Goal: Task Accomplishment & Management: Manage account settings

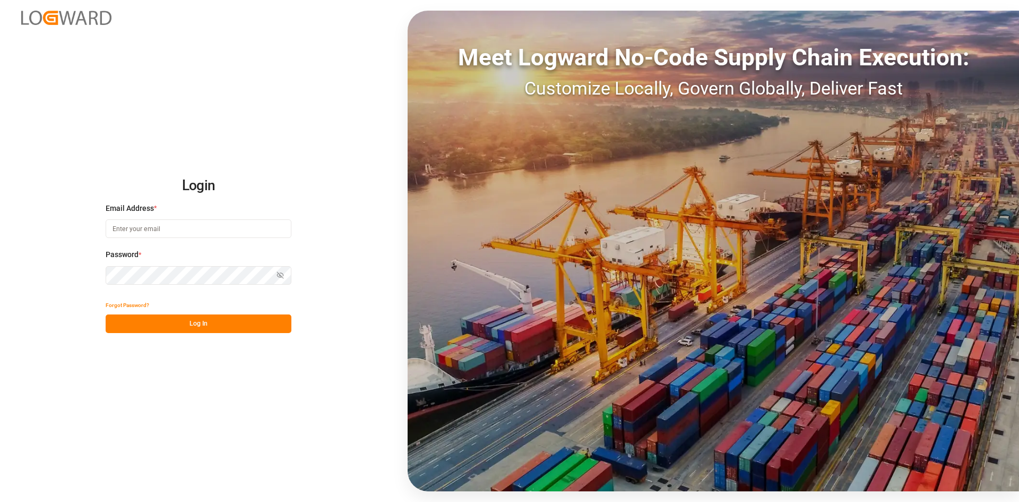
type input "[PERSON_NAME][EMAIL_ADDRESS][PERSON_NAME][DOMAIN_NAME]"
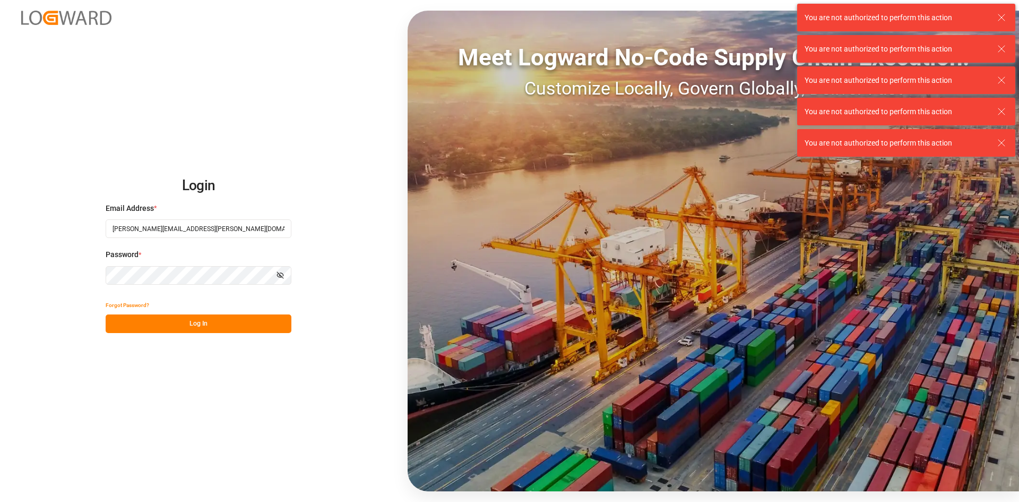
click at [226, 318] on button "Log In" at bounding box center [199, 323] width 186 height 19
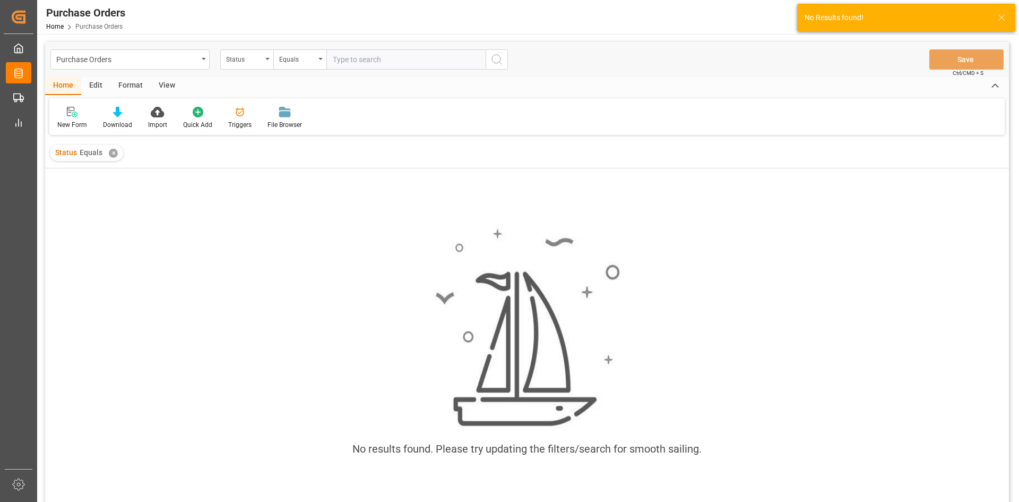
click at [116, 155] on div "✕" at bounding box center [113, 153] width 9 height 9
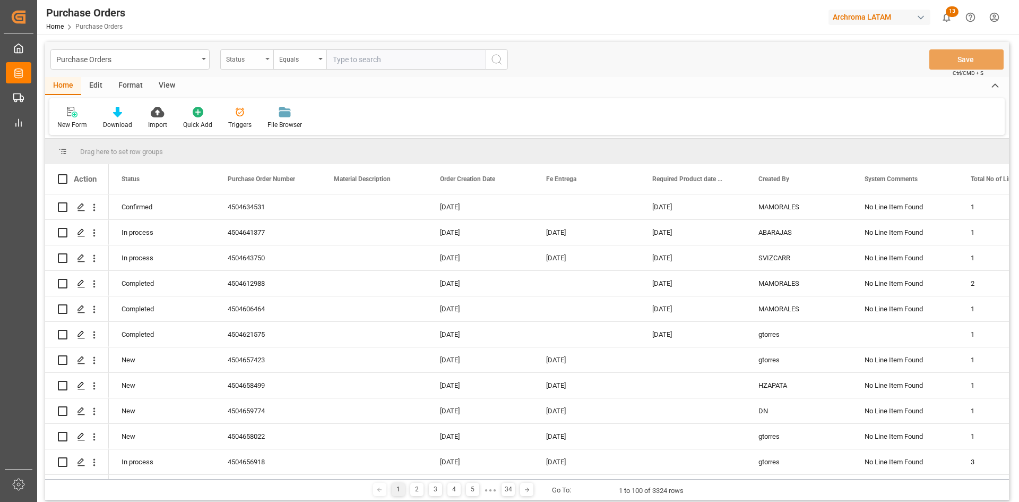
click at [255, 57] on div "Status" at bounding box center [244, 58] width 36 height 12
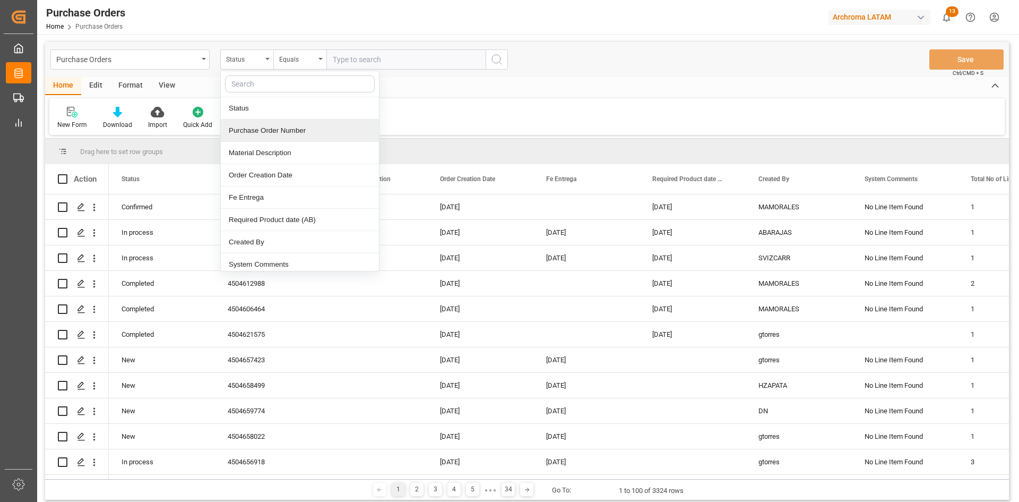
click at [306, 128] on div "Purchase Order Number" at bounding box center [300, 130] width 158 height 22
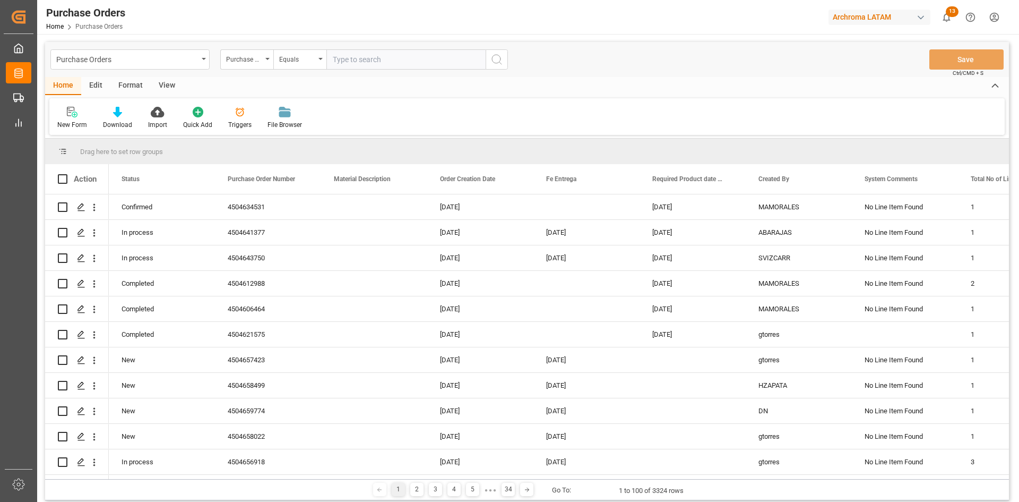
click at [362, 64] on input "text" at bounding box center [405, 59] width 159 height 20
paste input "4504585699"
type input "4504585699"
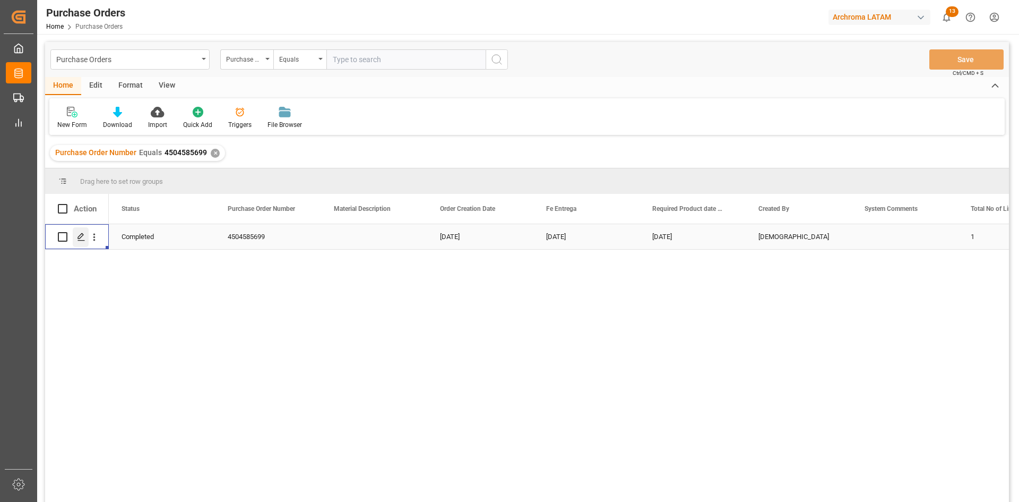
click at [83, 233] on icon "Press SPACE to select this row." at bounding box center [81, 236] width 8 height 8
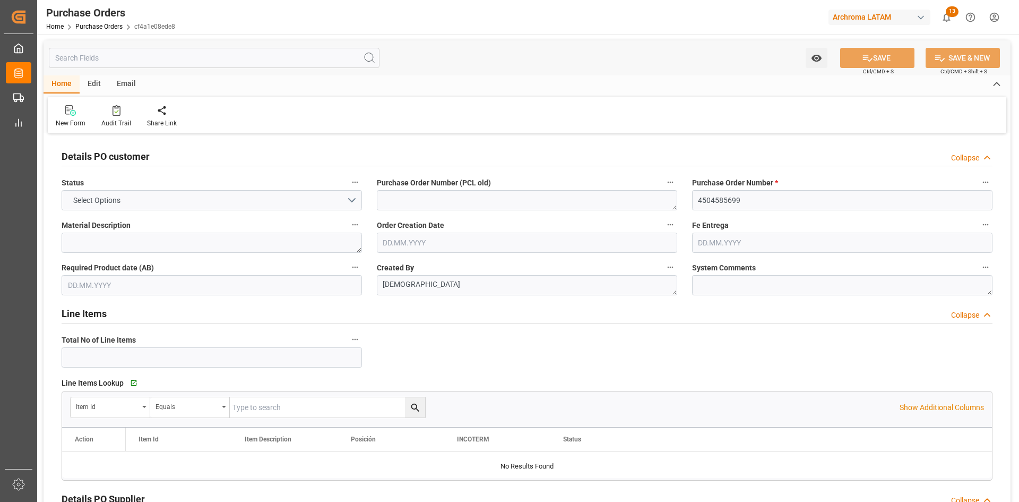
type input "1"
type input "[DATE]"
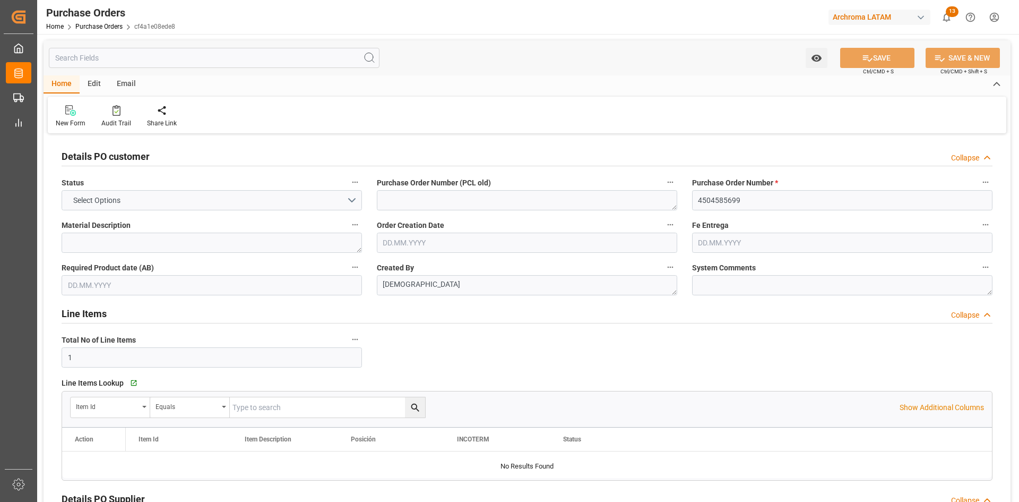
type input "[DATE]"
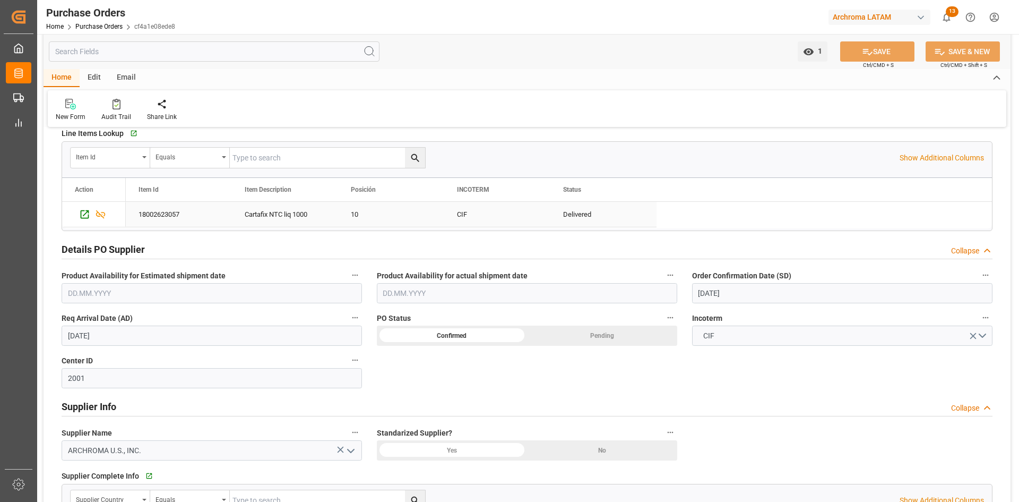
scroll to position [149, 0]
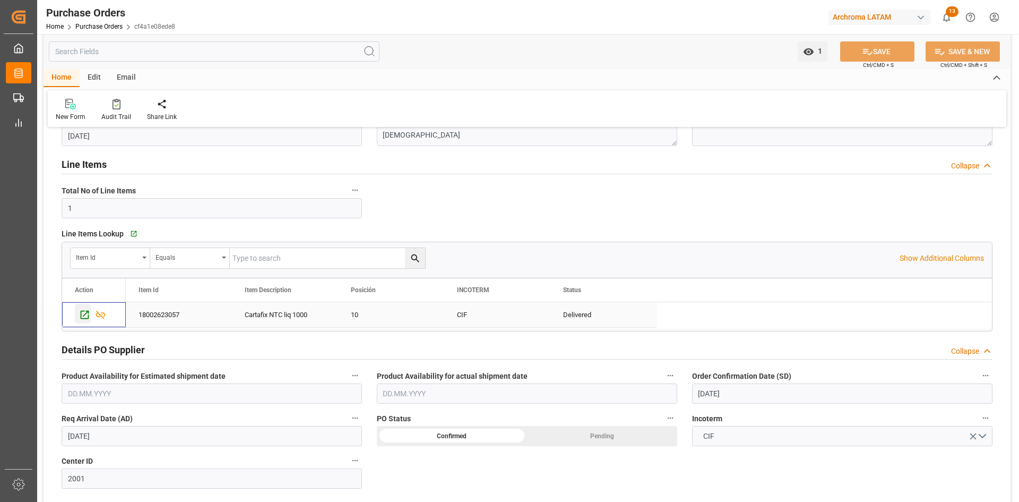
click at [84, 315] on icon "Press SPACE to select this row." at bounding box center [84, 314] width 11 height 11
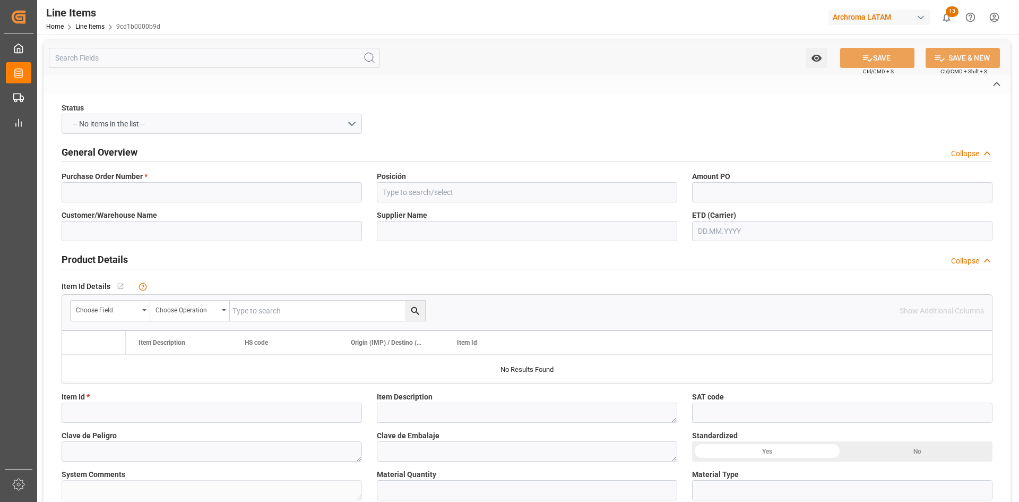
type input "4504585699"
type input "10"
type input "EXPRESO [PERSON_NAME] [GEOGRAPHIC_DATA]"
type input "ARCHROMA U.S., INC."
type input "18002623057"
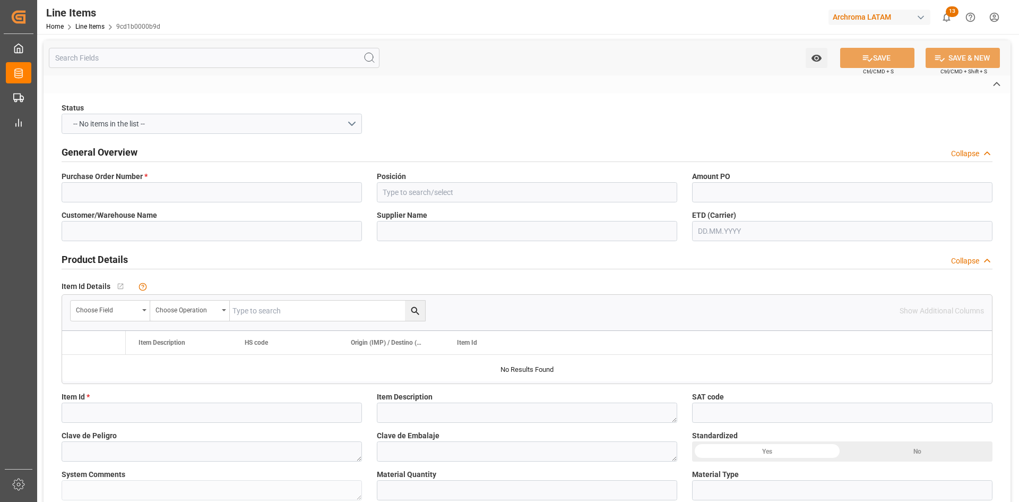
type textarea "Cartafix NTC liq 1000"
type textarea "0"
type input "IBC"
type textarea "15 IBC"
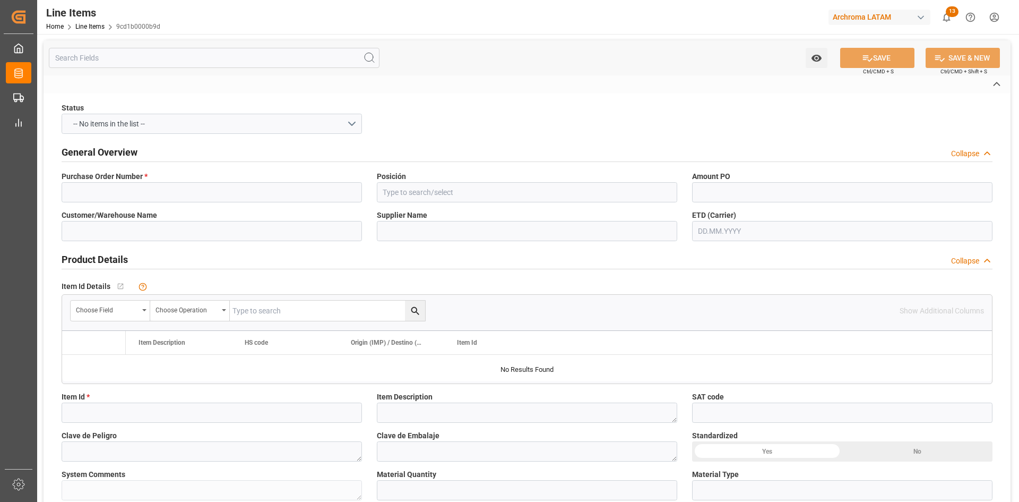
type input "KG"
type textarea "9021165610"
type input "USD"
type input "SEAFREIGHT"
type textarea "CARTAGENA"
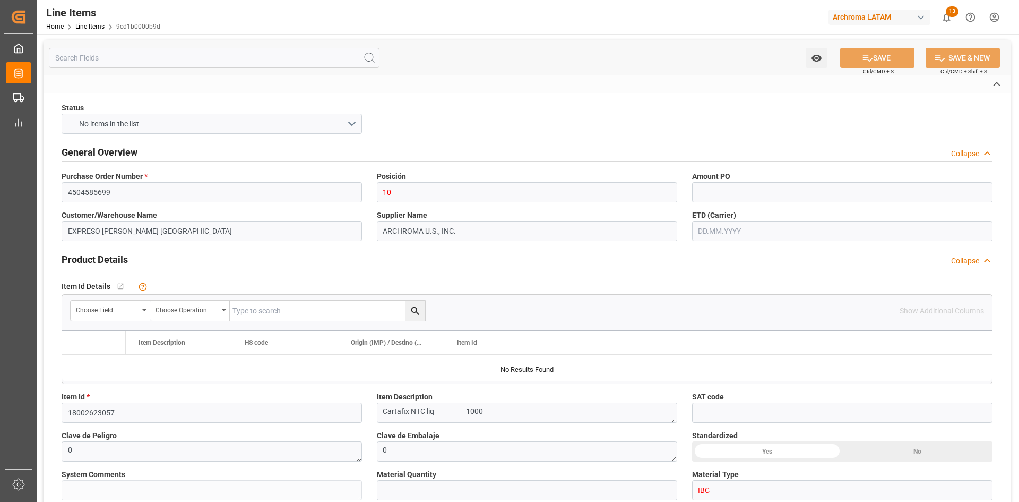
type input "2001"
type textarea "PT"
type input "CIF"
type input "USA"
type textarea "Definitivo"
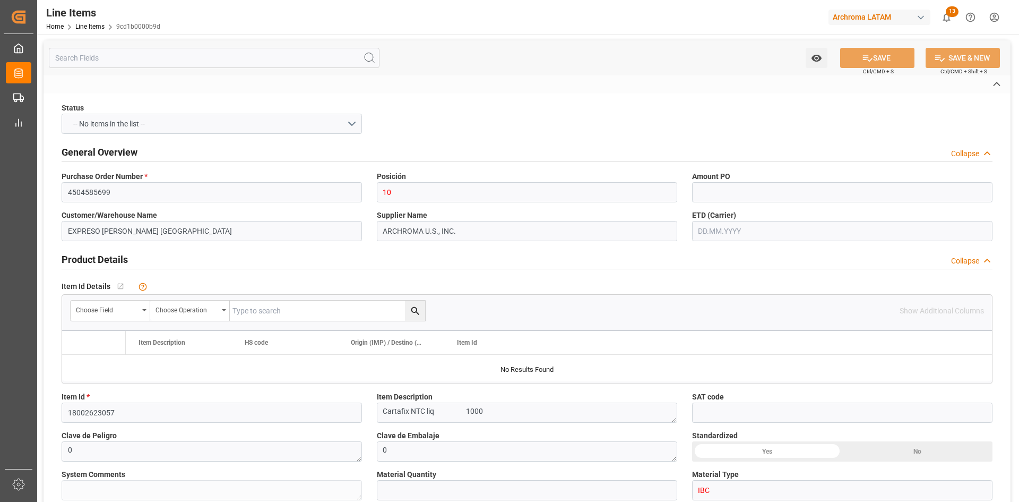
type input "53e8fc725021"
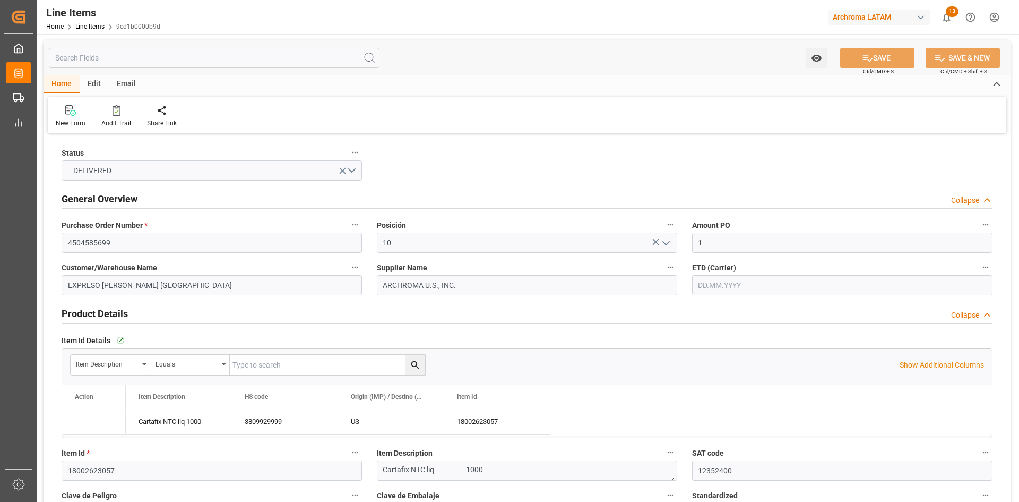
type input "1"
type input "12352400"
type input "15"
type input "15000"
type input "15870"
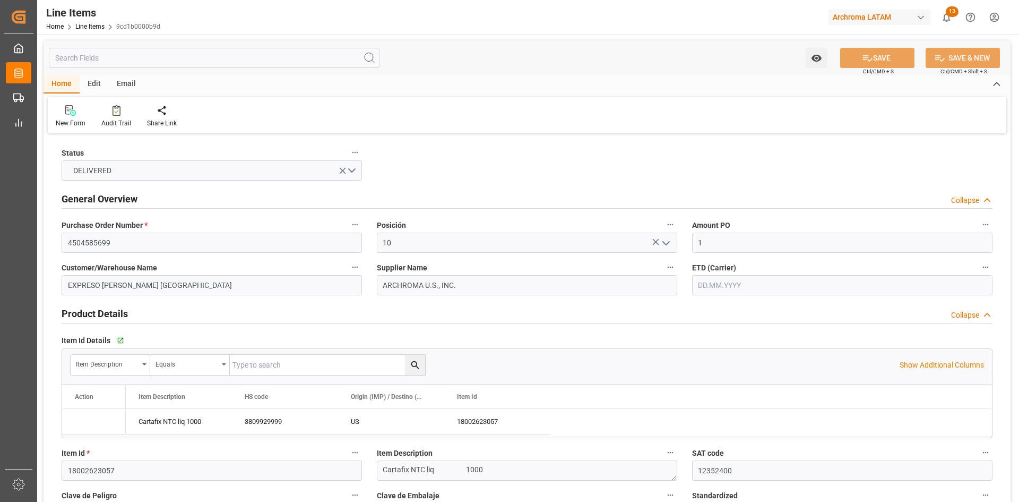
type input "27150"
type input "3809929999"
type input "[DATE]"
type input "18.08.2025 06:17"
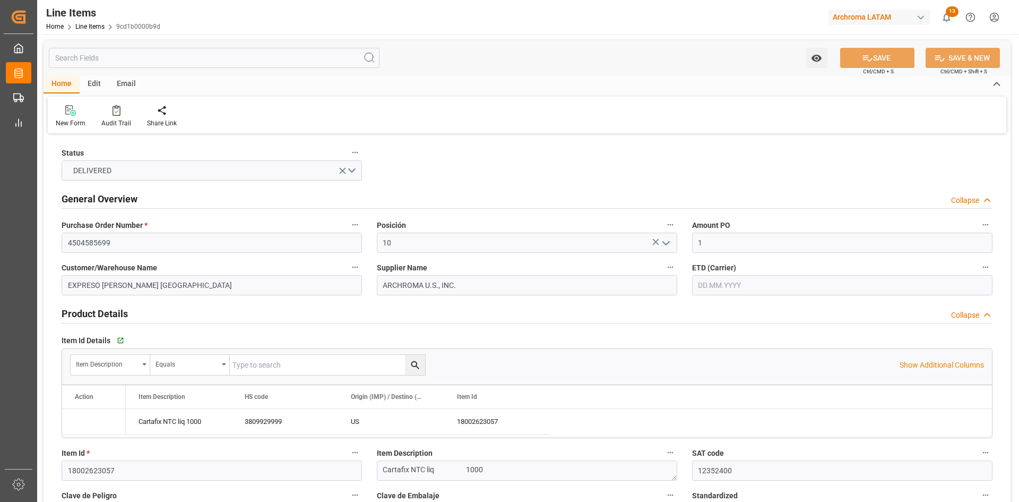
type input "16.02.2025 00:31"
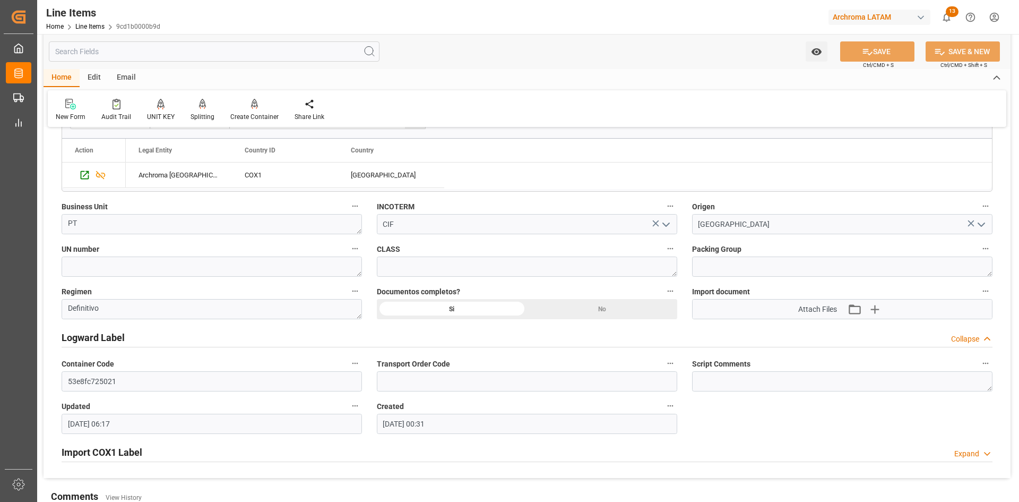
scroll to position [849, 0]
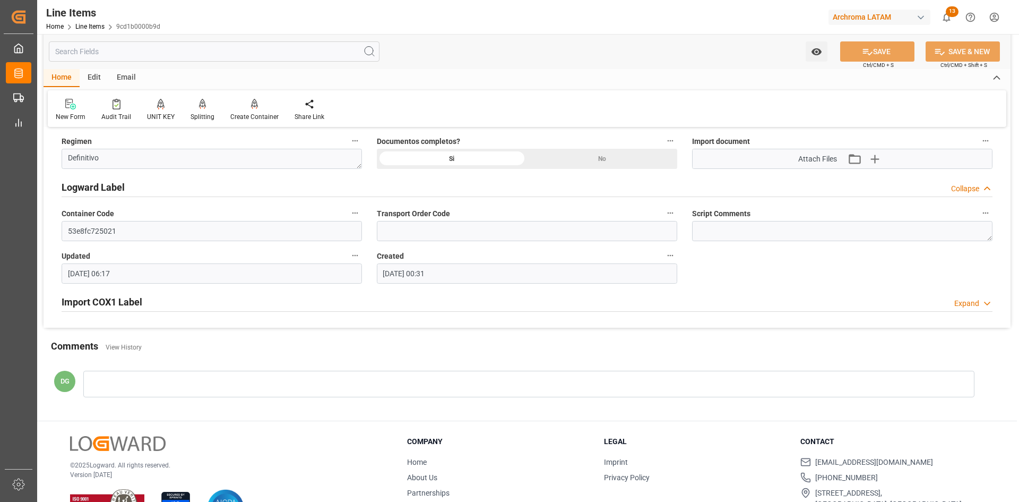
click at [133, 297] on h2 "Import COX1 Label" at bounding box center [102, 302] width 81 height 14
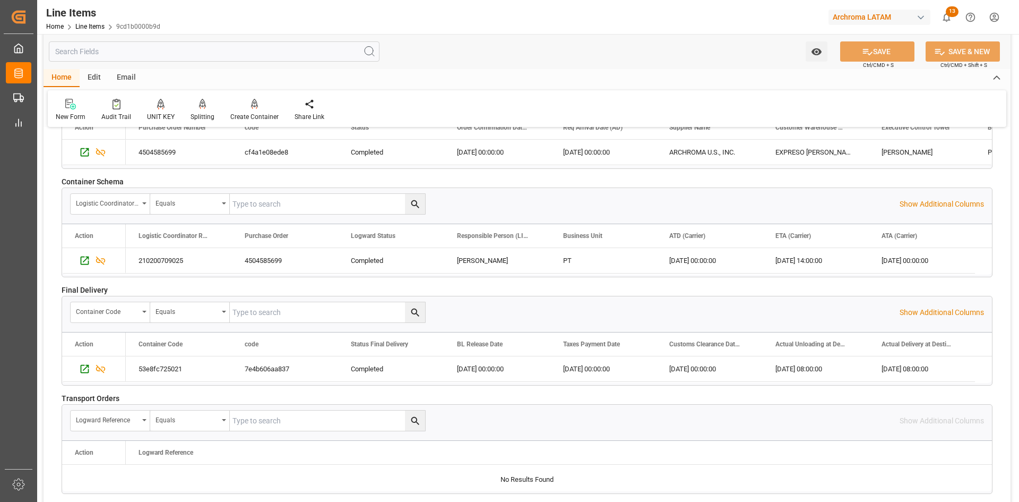
scroll to position [1483, 0]
click at [80, 367] on icon "Press SPACE to select this row." at bounding box center [84, 369] width 11 height 11
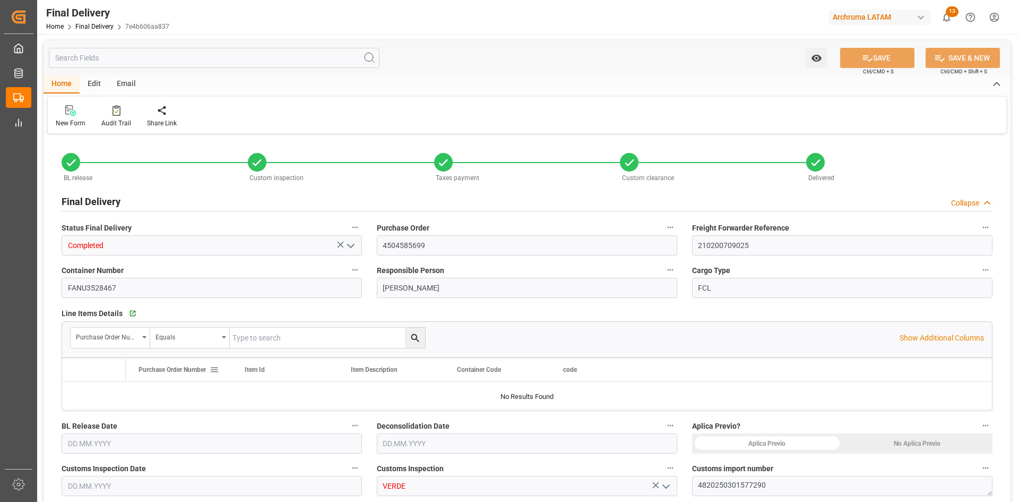
type input "1"
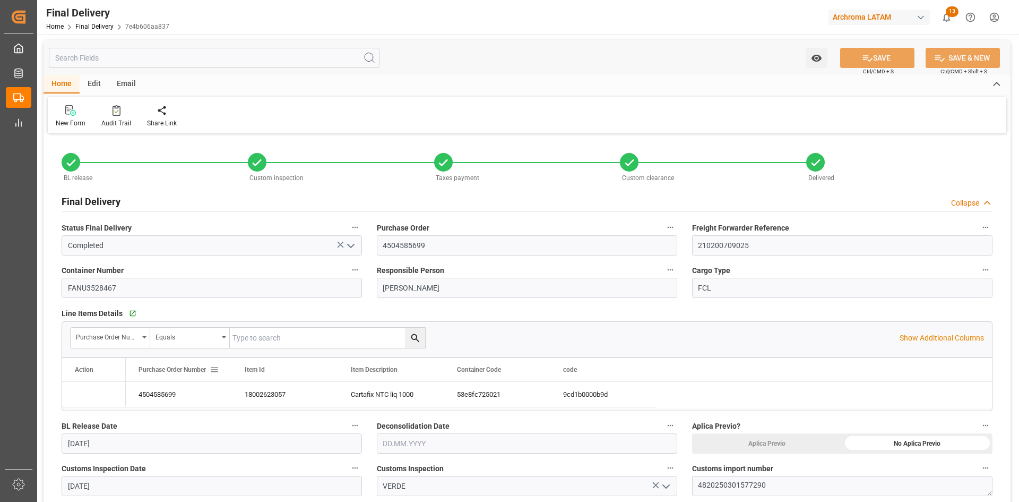
type input "[DATE]"
type input "06.08.2025"
type input "[DATE]"
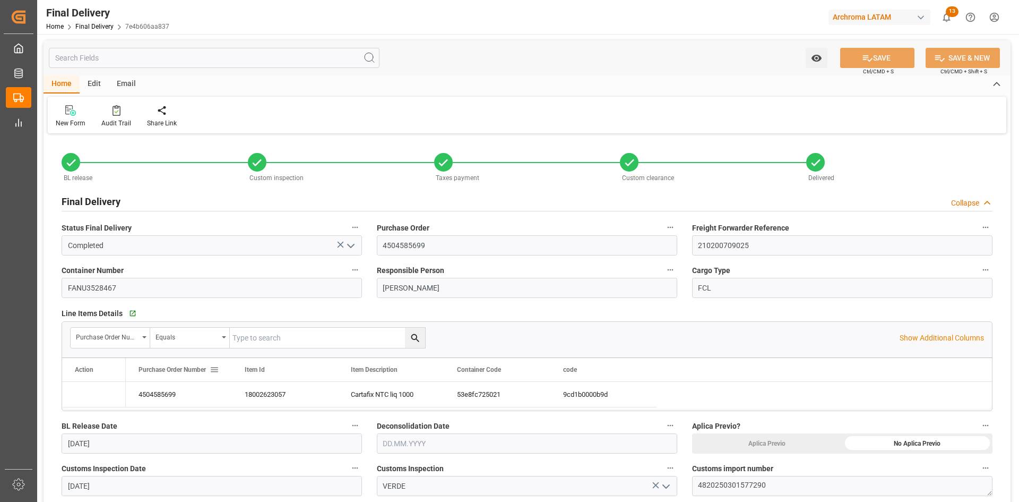
type input "[DATE]"
type input "11.08.2025 08:00"
type input "[DATE]"
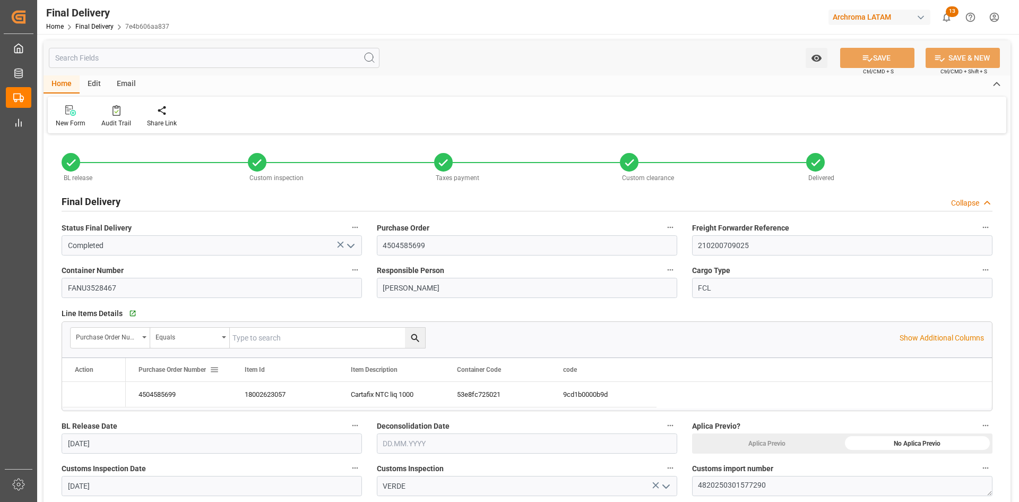
type input "[DATE]"
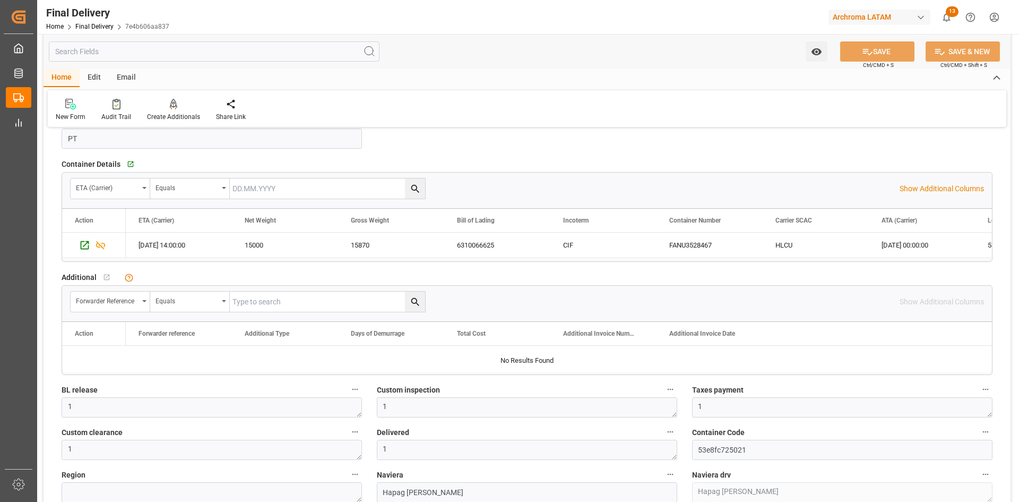
scroll to position [902, 0]
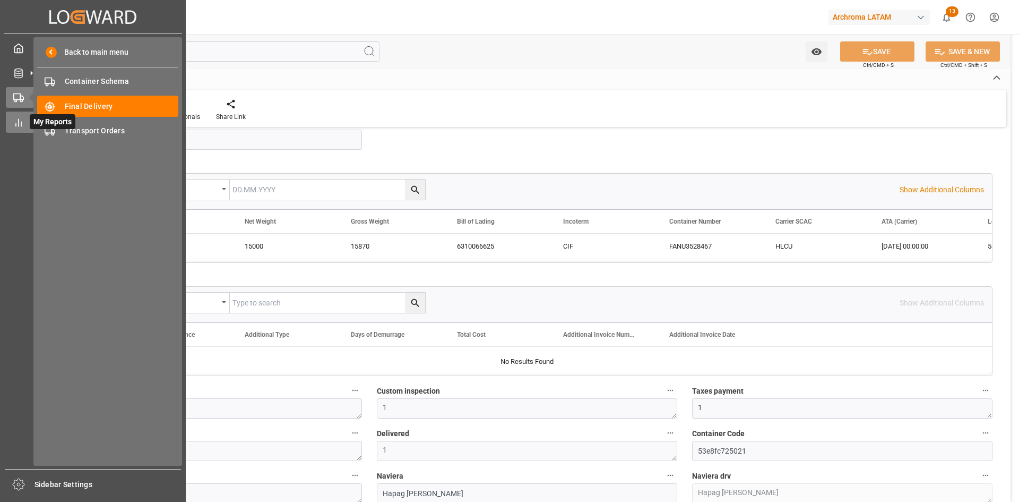
click at [20, 122] on icon at bounding box center [18, 122] width 11 height 11
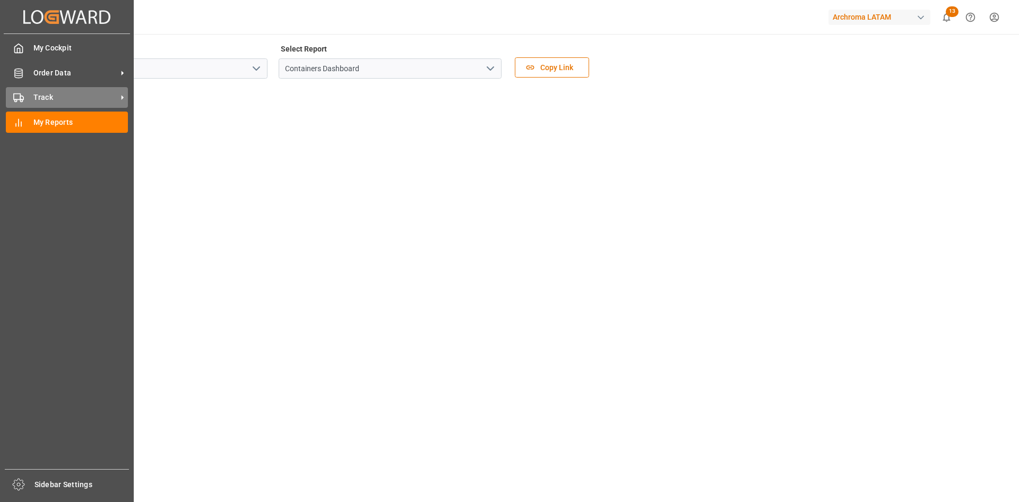
click at [22, 104] on div "Track Track" at bounding box center [67, 97] width 122 height 21
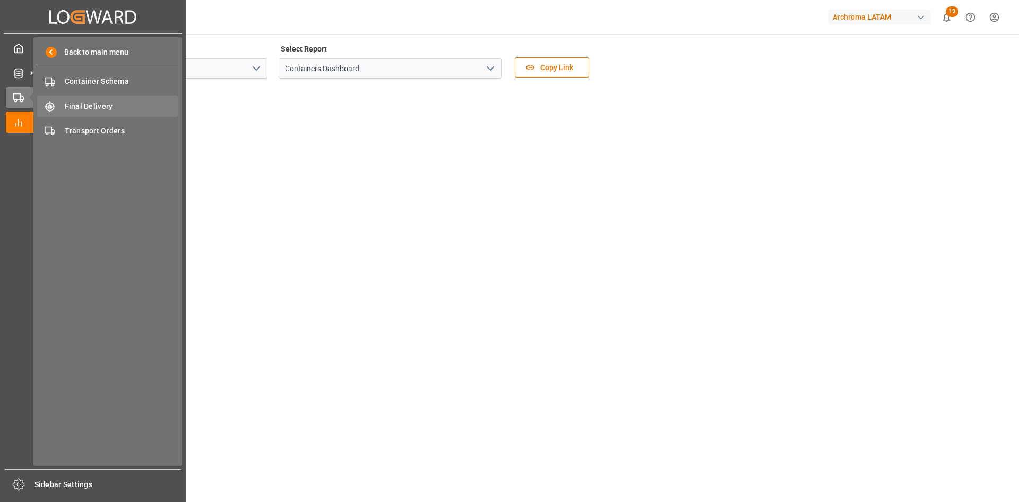
click at [95, 99] on div "Final Delivery Final Delivery" at bounding box center [107, 106] width 141 height 21
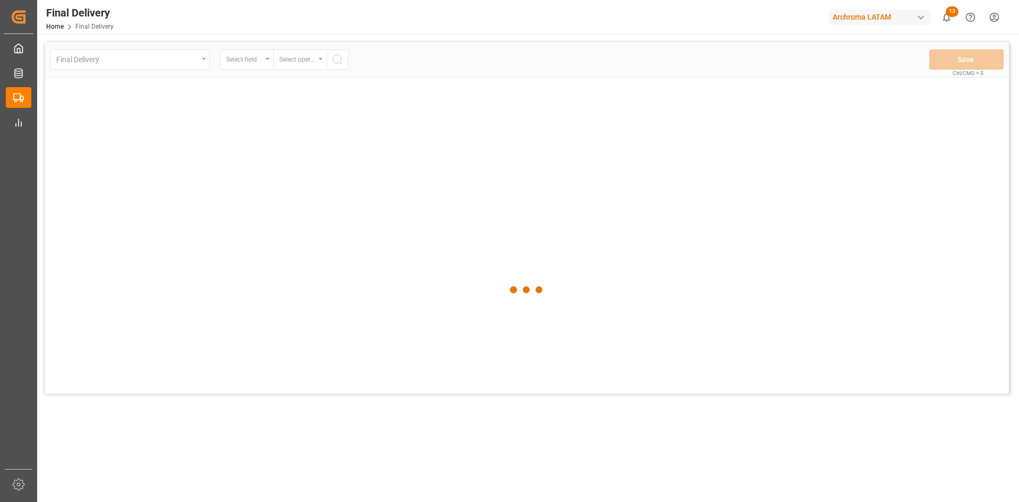
click at [211, 65] on div at bounding box center [527, 289] width 964 height 495
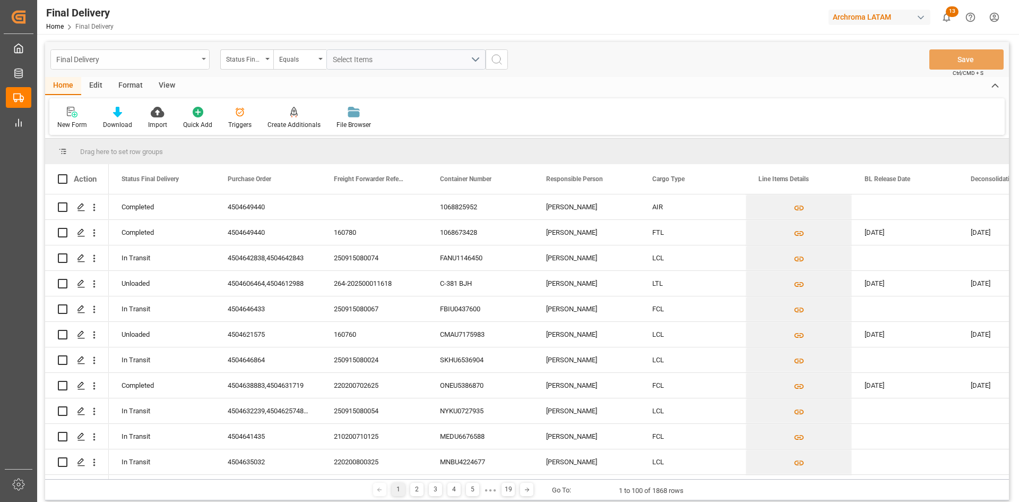
click at [201, 65] on div "Final Delivery" at bounding box center [129, 59] width 159 height 20
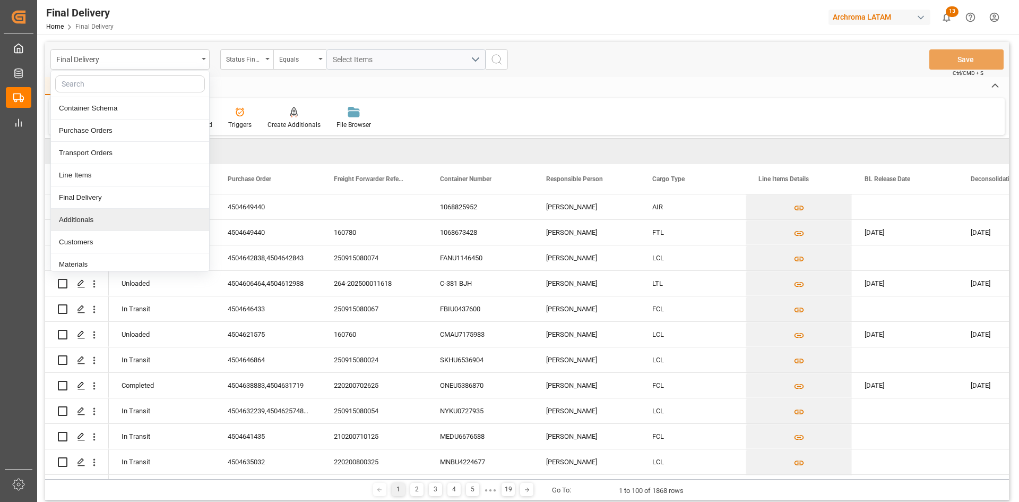
click at [105, 218] on div "Additionals" at bounding box center [130, 220] width 158 height 22
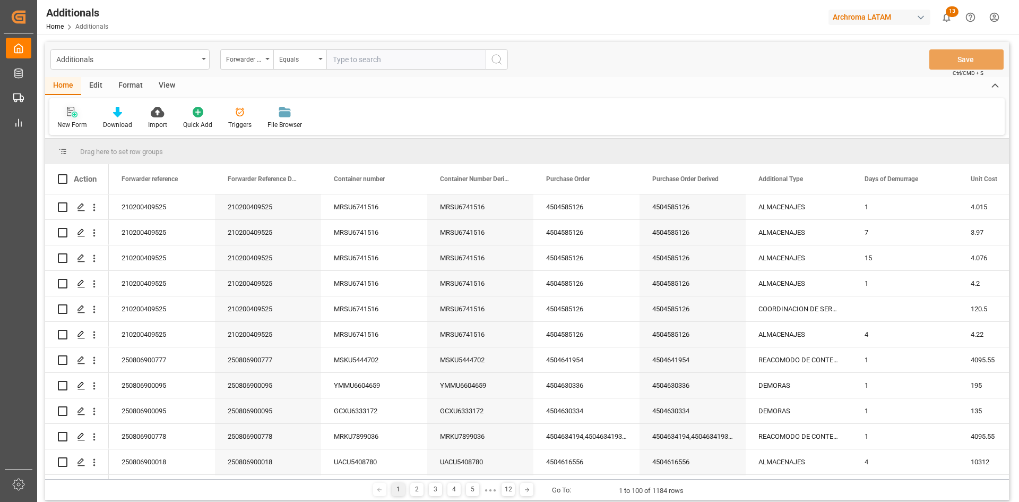
click at [69, 117] on icon at bounding box center [72, 112] width 11 height 11
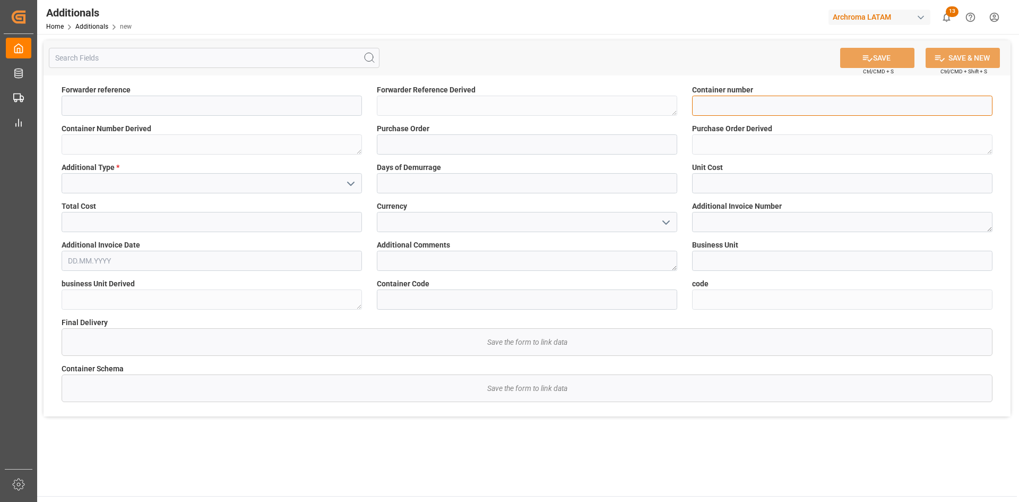
click at [770, 103] on input at bounding box center [842, 106] width 300 height 20
click at [420, 145] on input at bounding box center [527, 144] width 300 height 20
paste input "4504585699"
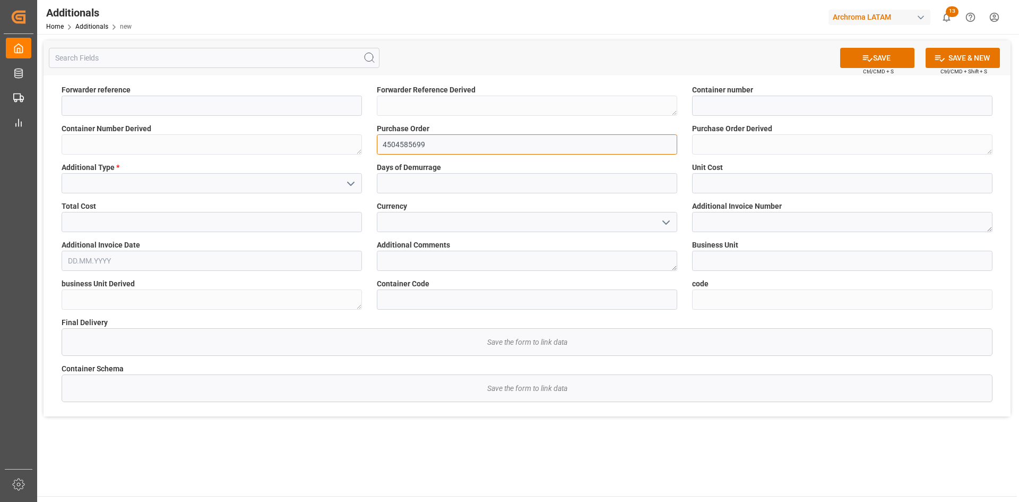
type input "4504585699"
drag, startPoint x: 191, startPoint y: 184, endPoint x: 281, endPoint y: 185, distance: 89.7
click at [192, 184] on input at bounding box center [212, 183] width 300 height 20
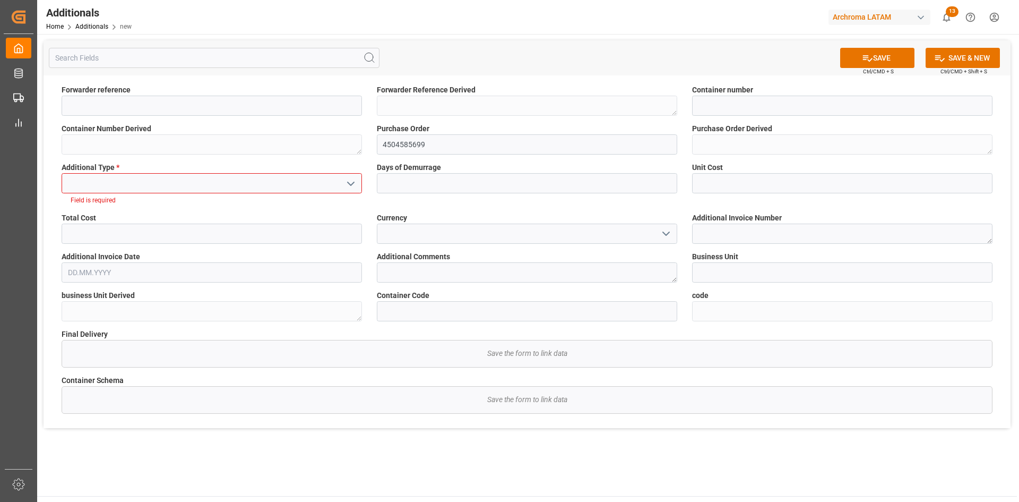
click at [354, 184] on icon "open menu" at bounding box center [350, 183] width 13 height 13
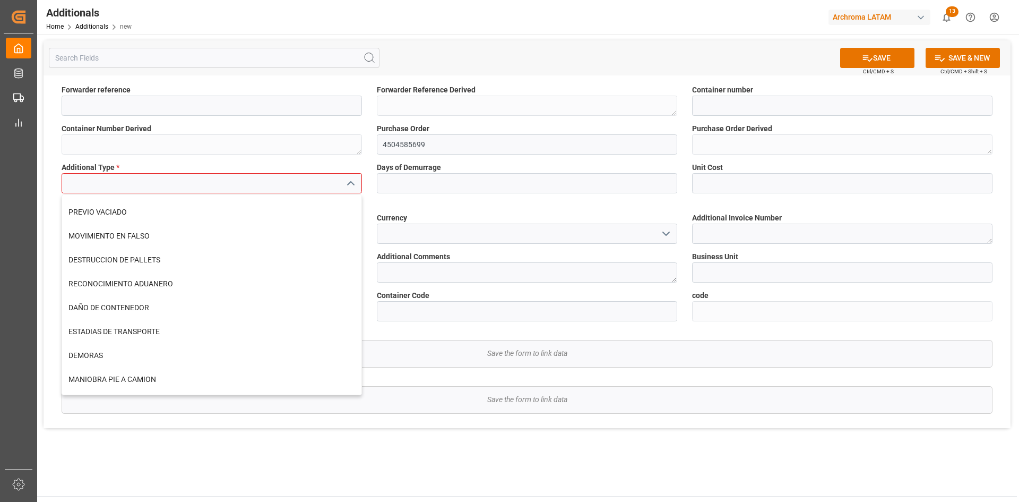
scroll to position [478, 0]
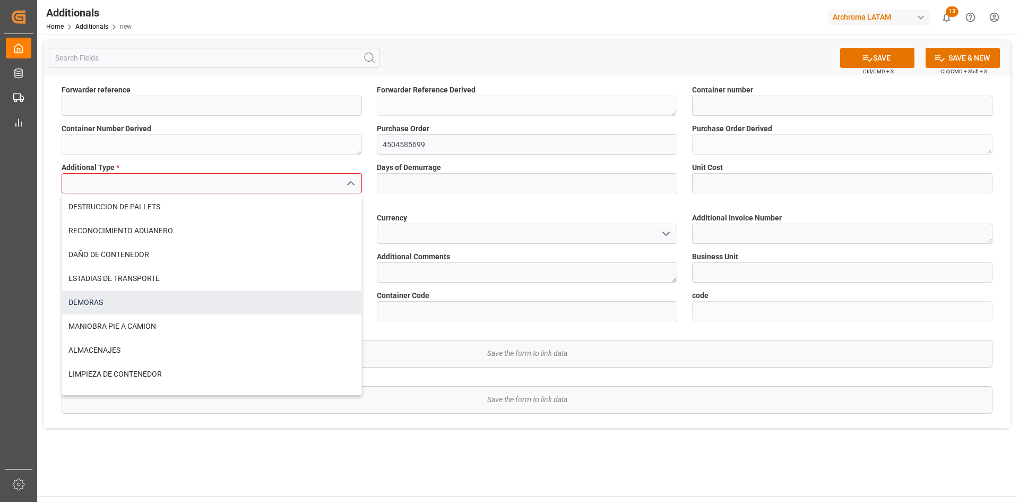
click at [125, 303] on div "DEMORAS" at bounding box center [211, 302] width 299 height 24
type input "DEMORAS"
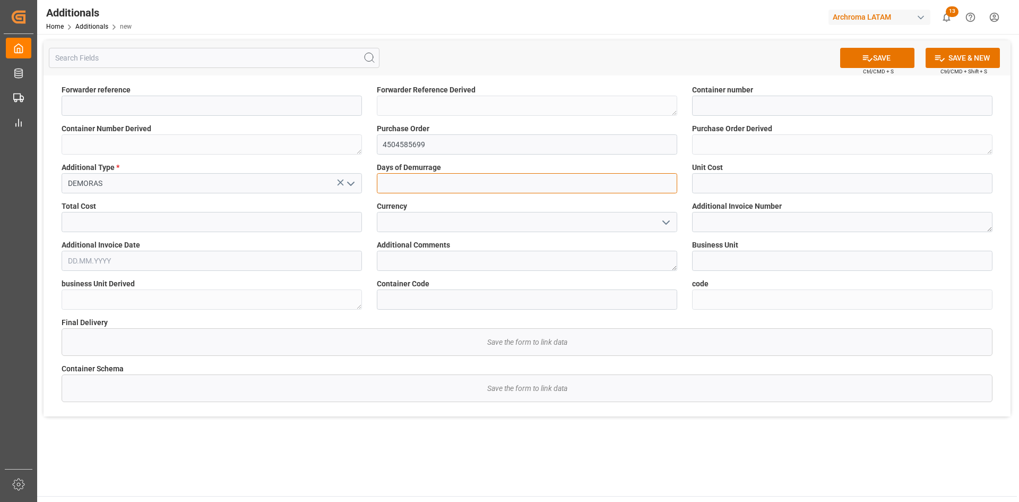
click at [430, 186] on input "text" at bounding box center [527, 183] width 300 height 20
type input "3"
click at [722, 183] on input "text" at bounding box center [842, 183] width 300 height 20
type input "800"
click at [714, 101] on input at bounding box center [842, 106] width 300 height 20
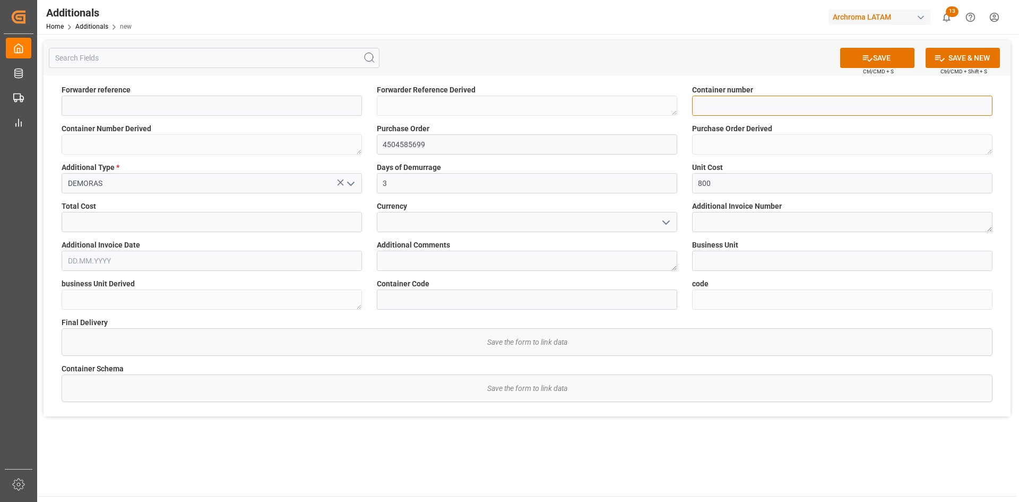
paste input "FANU3528467"
type input "FANU3528467"
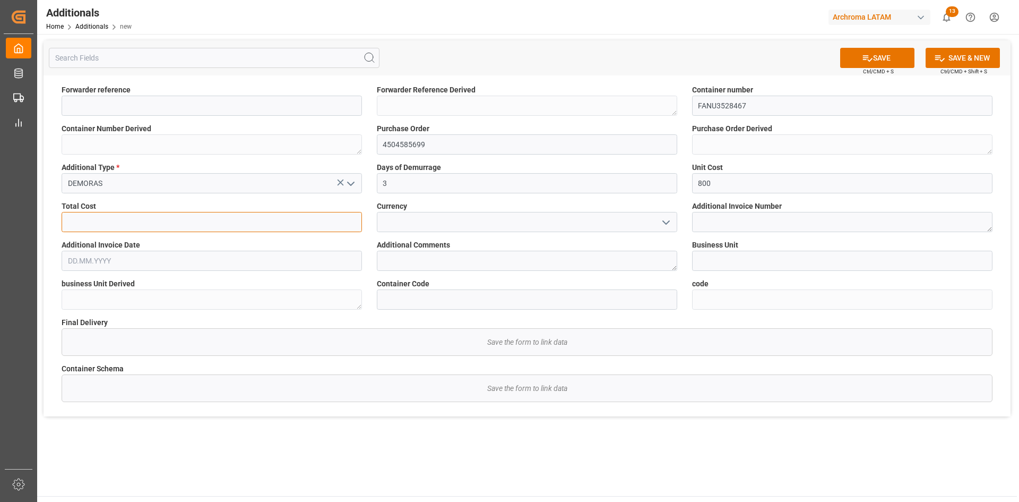
click at [320, 219] on input "text" at bounding box center [212, 222] width 300 height 20
click at [740, 180] on input "800" at bounding box center [842, 183] width 300 height 20
type input "8"
type input "0"
type input "160"
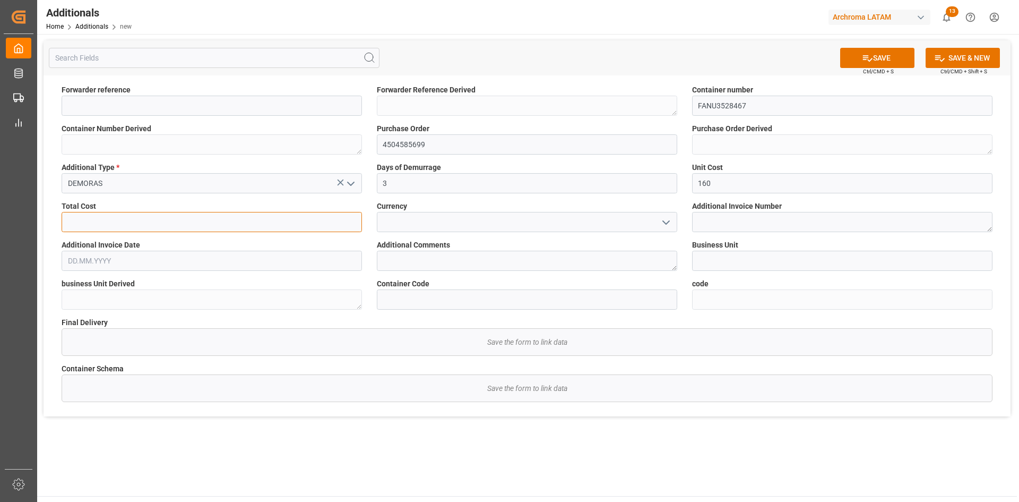
click at [213, 228] on input "text" at bounding box center [212, 222] width 300 height 20
type input "800"
click at [556, 188] on input "3" at bounding box center [527, 183] width 300 height 20
type input "5"
click at [666, 223] on polyline "open menu" at bounding box center [666, 222] width 6 height 3
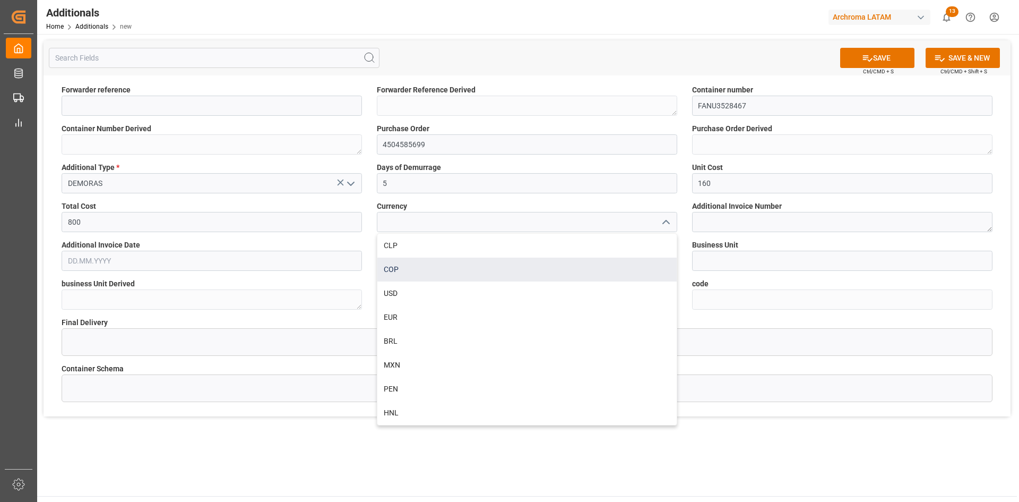
click at [404, 271] on div "COP" at bounding box center [526, 269] width 299 height 24
type input "COP"
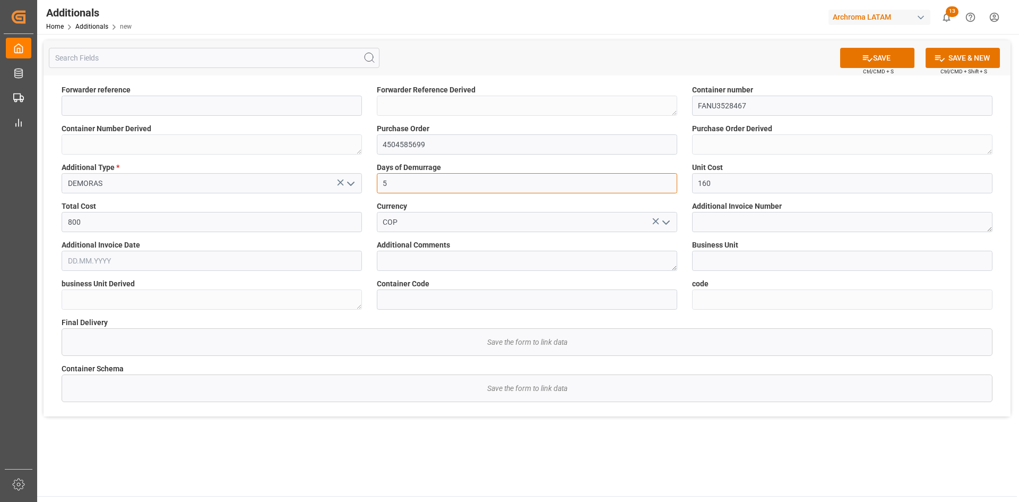
click at [464, 192] on input "5" at bounding box center [527, 183] width 300 height 20
click at [754, 182] on input "160" at bounding box center [842, 183] width 300 height 20
drag, startPoint x: 713, startPoint y: 183, endPoint x: 658, endPoint y: 184, distance: 55.2
click at [658, 184] on div "Forwarder reference Forwarder Reference Derived Container number FANU3528467 Co…" at bounding box center [527, 245] width 967 height 341
type input "0"
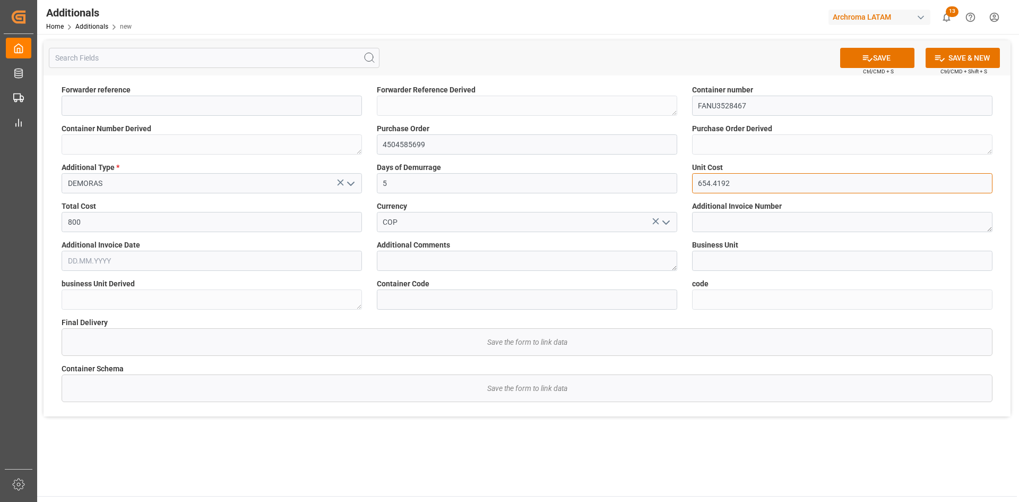
type input "654.4192"
click at [149, 217] on input "800" at bounding box center [212, 222] width 300 height 20
drag, startPoint x: 146, startPoint y: 224, endPoint x: 31, endPoint y: 212, distance: 115.8
click at [41, 215] on div "SAVE Ctrl/CMD + S SAVE & NEW Ctrl/CMD + Shift + S Forwarder reference Forwarder…" at bounding box center [527, 228] width 980 height 389
type input "3271.096"
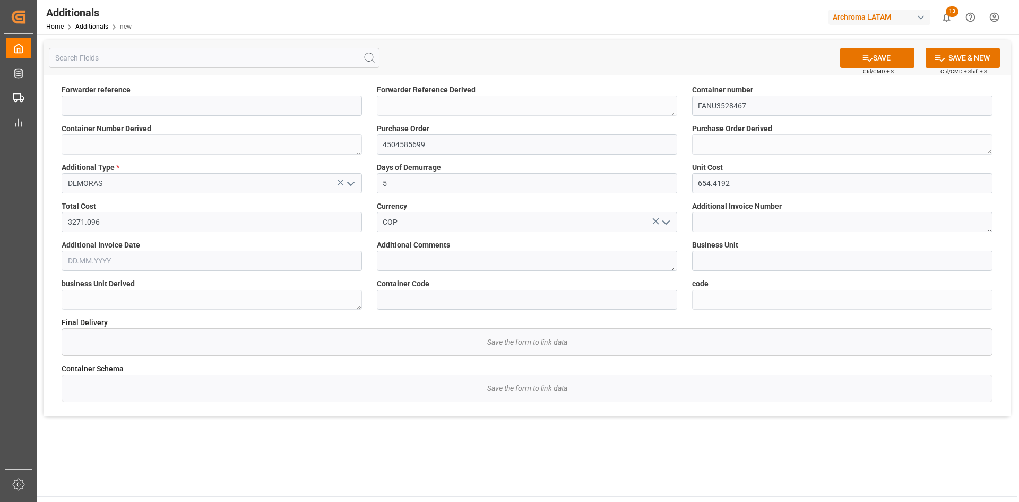
click at [126, 264] on input "text" at bounding box center [212, 261] width 300 height 20
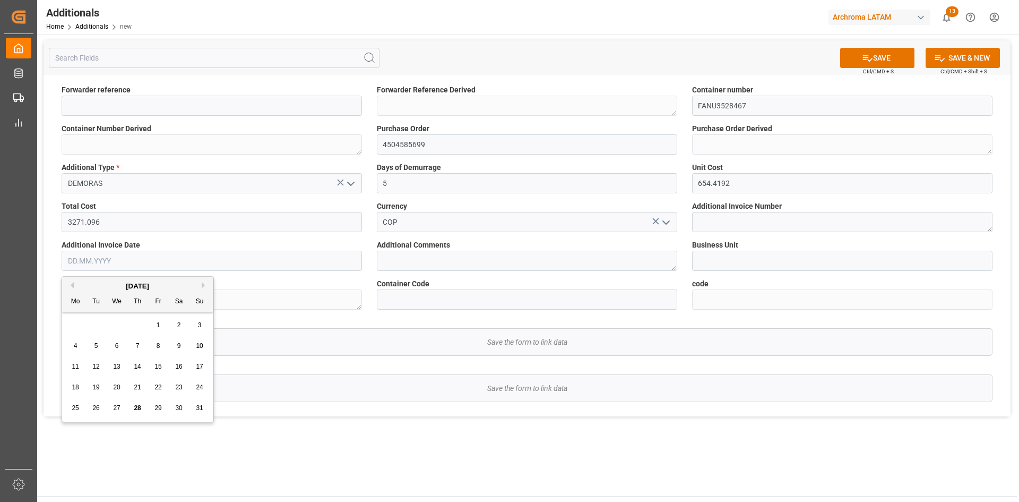
click at [125, 321] on div "28 29 30 31 1 2 3" at bounding box center [137, 325] width 145 height 21
click at [74, 409] on span "25" at bounding box center [75, 407] width 7 height 7
type input "[DATE]"
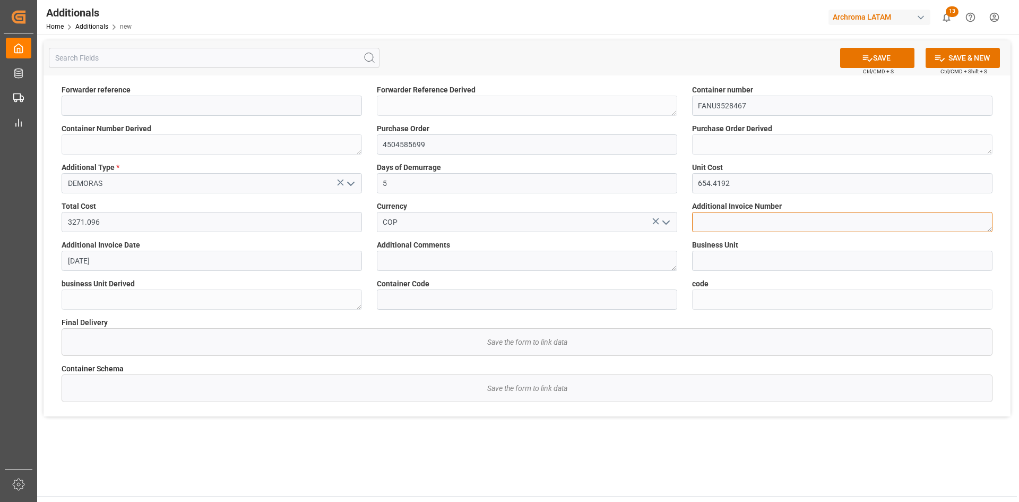
click at [783, 225] on textarea at bounding box center [842, 222] width 300 height 20
paste textarea "NVS842784"
type textarea "NVS842784"
click at [879, 56] on button "SAVE" at bounding box center [877, 58] width 74 height 20
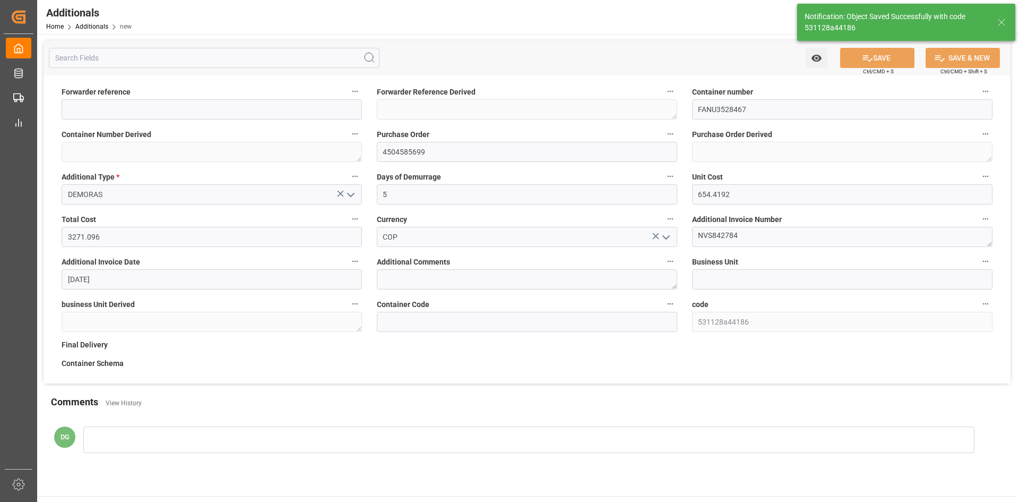
type input "531128a44186"
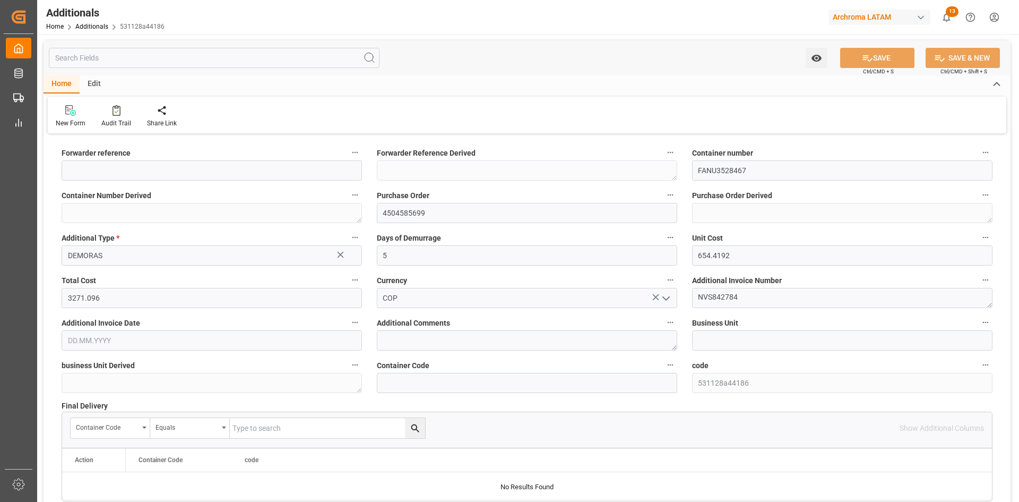
type input "[DATE]"
click at [306, 168] on input at bounding box center [212, 170] width 300 height 20
paste input "210200709025"
click at [895, 50] on button "SAVE" at bounding box center [877, 58] width 74 height 20
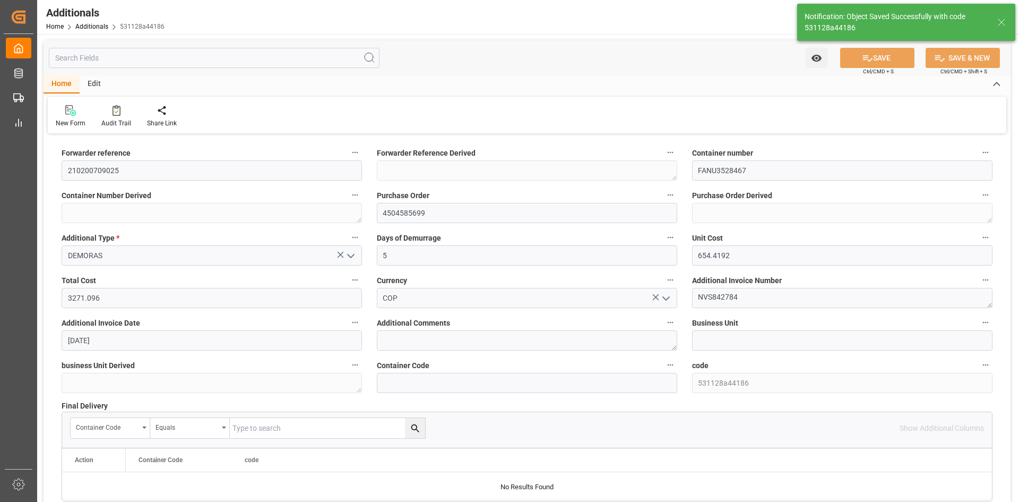
type input "210200709025"
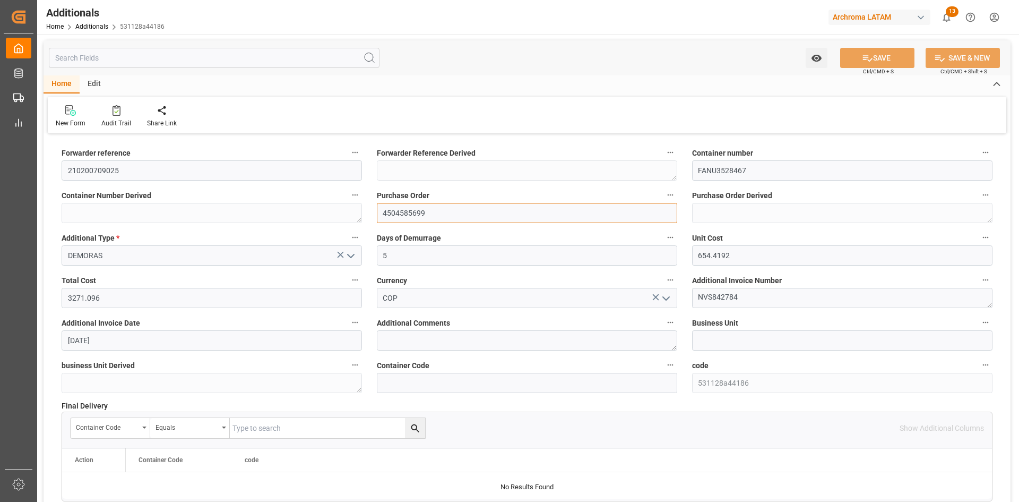
click at [446, 212] on input "4504585699" at bounding box center [527, 213] width 300 height 20
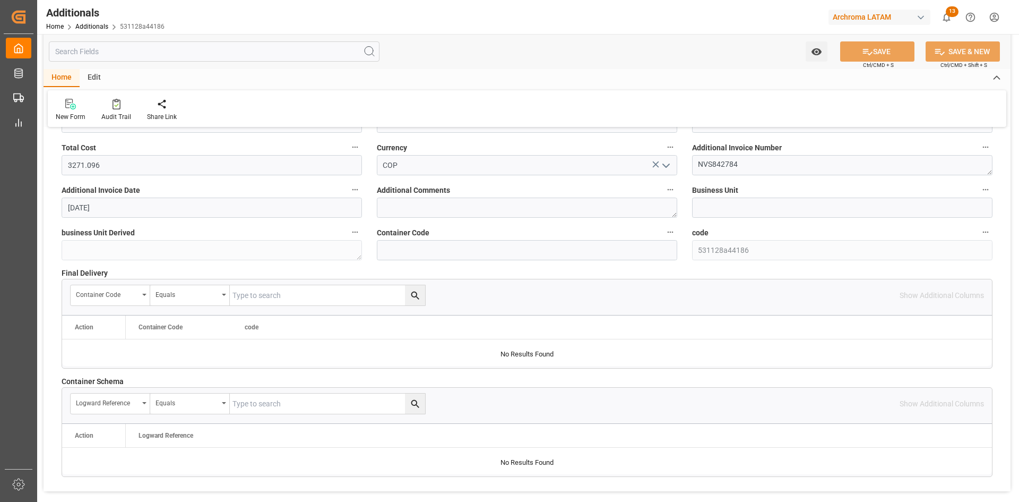
scroll to position [106, 0]
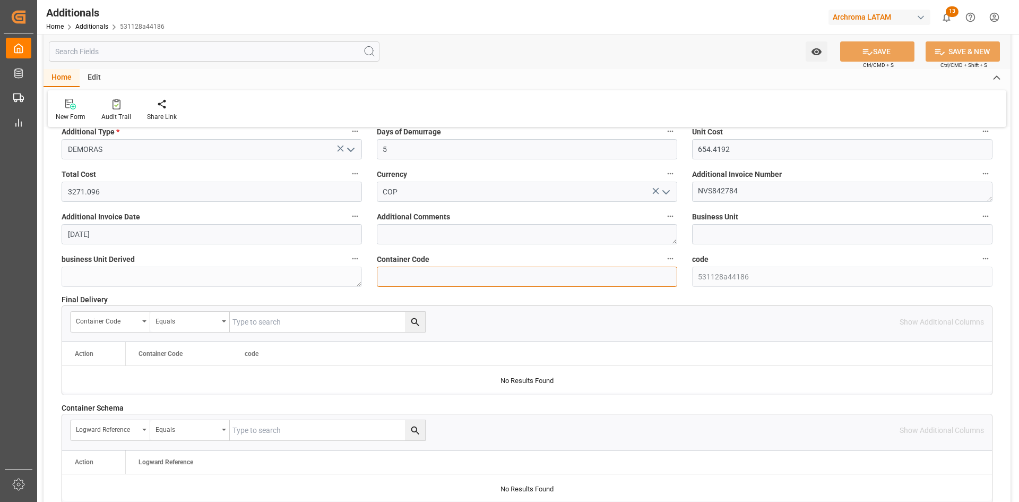
click at [515, 277] on input at bounding box center [527, 276] width 300 height 20
paste input "53e8fc725021"
type input "53e8fc725021"
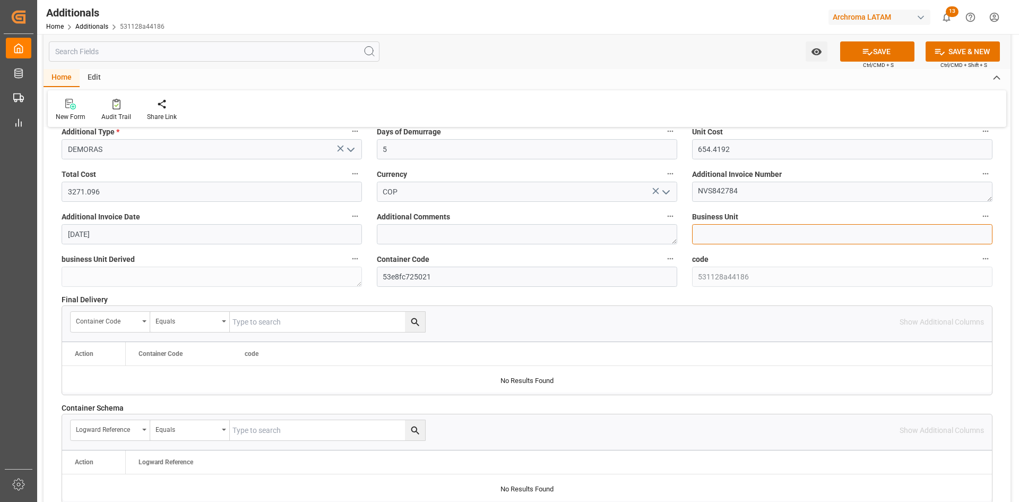
click at [745, 229] on input at bounding box center [842, 234] width 300 height 20
type input "p"
type input "PT"
click at [858, 50] on button "SAVE" at bounding box center [877, 51] width 74 height 20
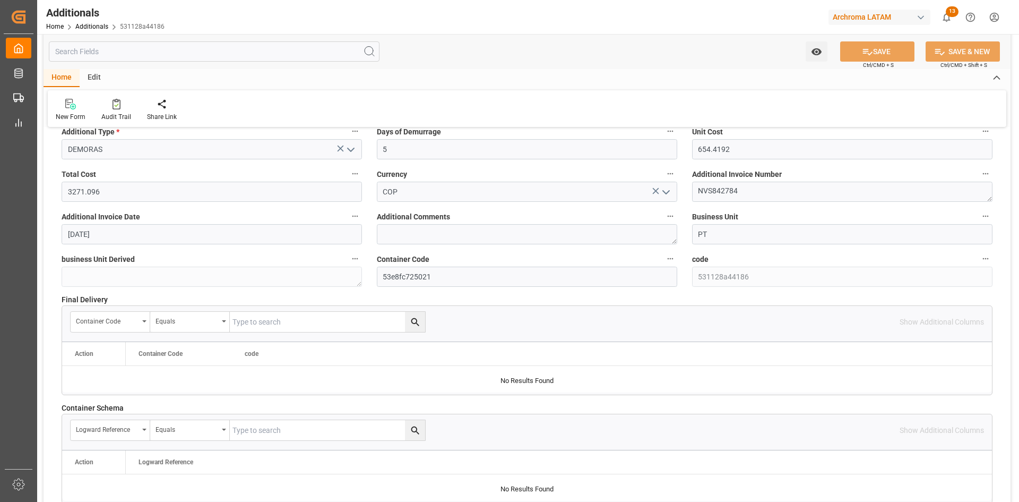
type textarea "210200709025"
type textarea "FANU3528467"
type textarea "4504585699"
type textarea "PT"
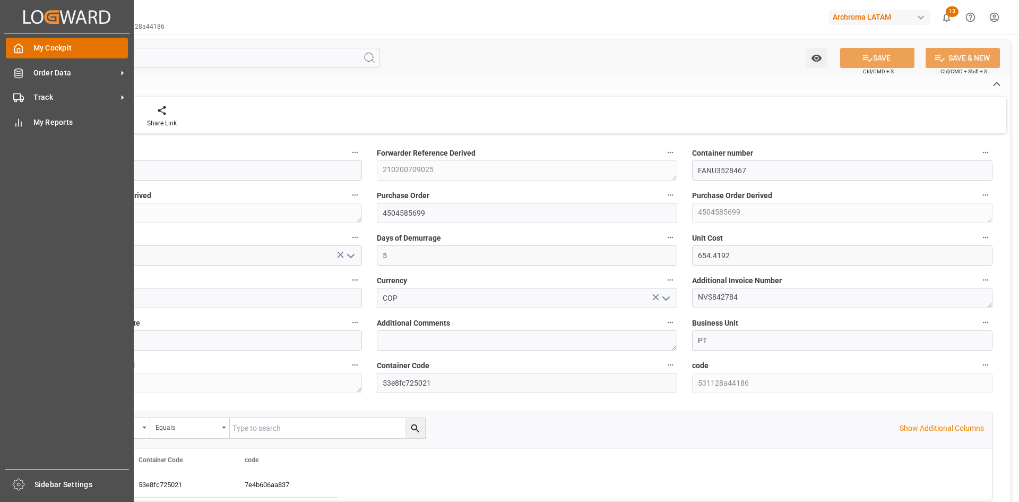
click at [42, 49] on span "My Cockpit" at bounding box center [80, 47] width 95 height 11
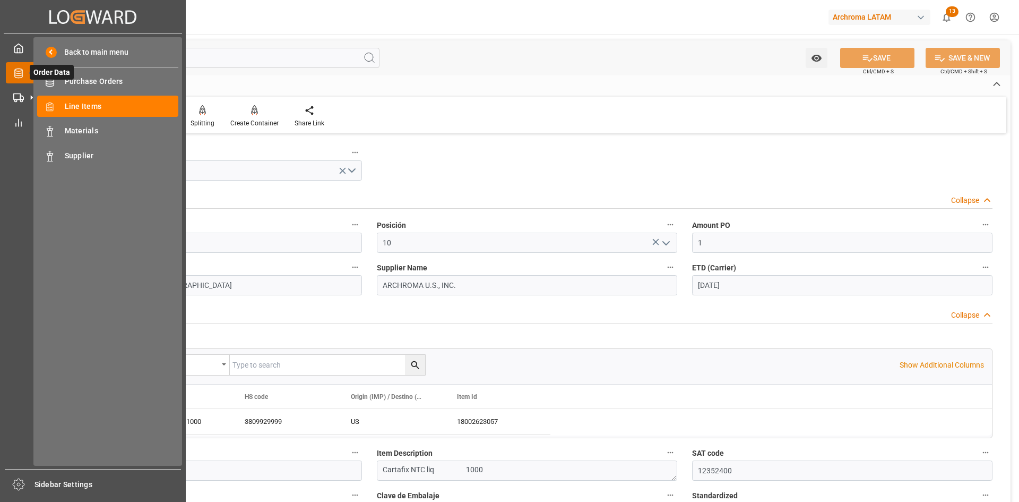
click at [18, 74] on icon at bounding box center [18, 73] width 11 height 11
click at [26, 98] on icon at bounding box center [31, 97] width 11 height 11
click at [6, 105] on div "Track Track" at bounding box center [93, 97] width 174 height 21
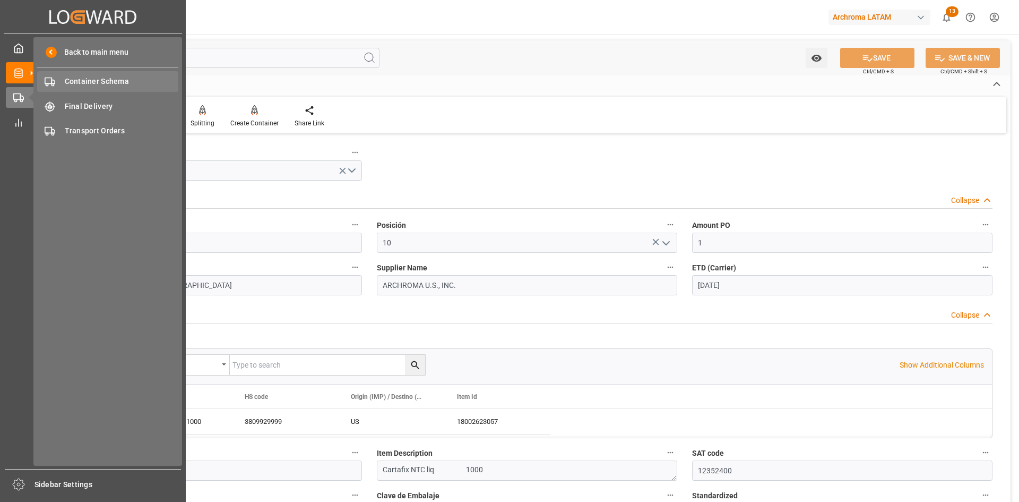
click at [124, 85] on span "Container Schema" at bounding box center [122, 81] width 114 height 11
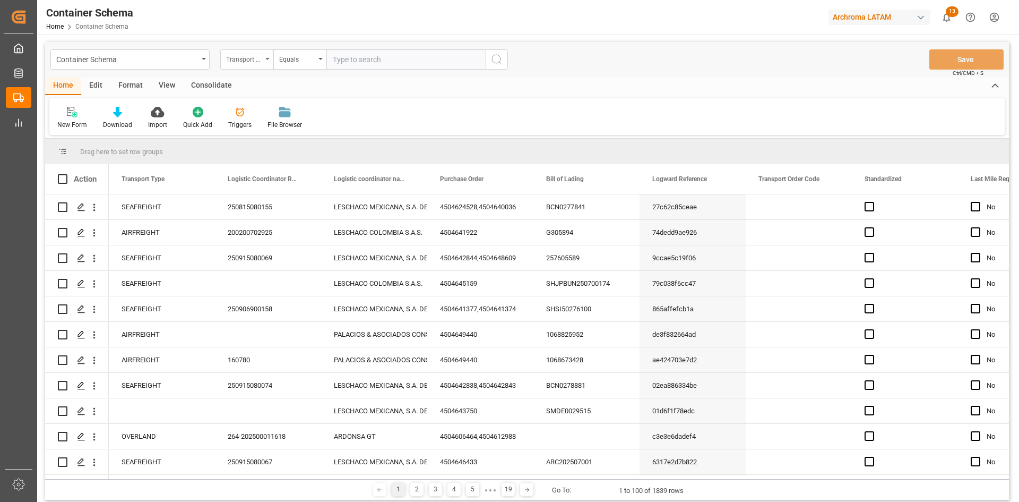
click at [249, 55] on div "Transport Type" at bounding box center [244, 58] width 36 height 12
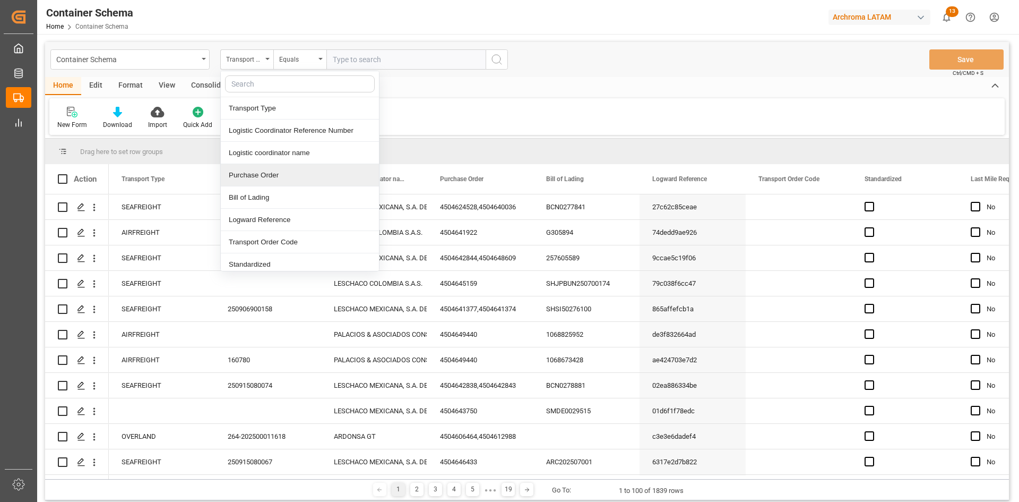
click at [279, 173] on div "Purchase Order" at bounding box center [300, 175] width 158 height 22
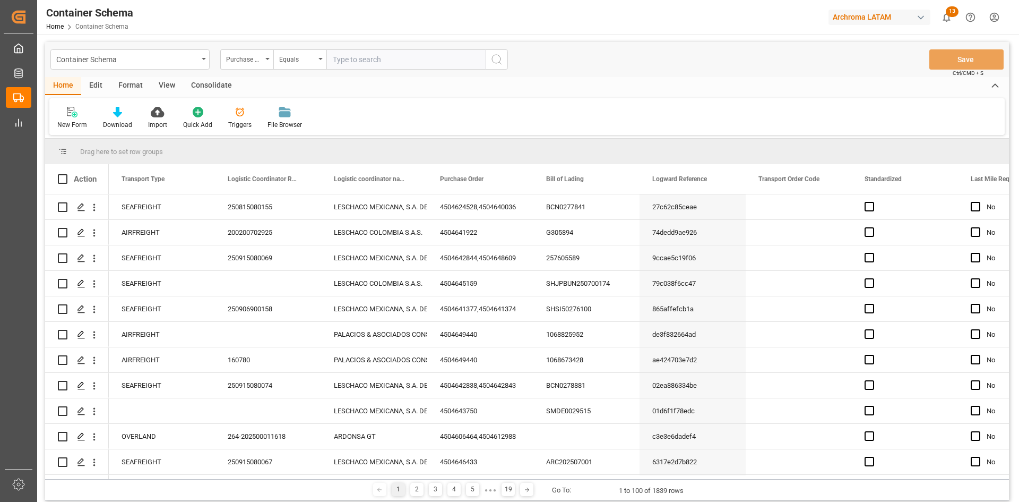
click at [359, 54] on input "text" at bounding box center [405, 59] width 159 height 20
paste input "4504585699"
type input "4504585699"
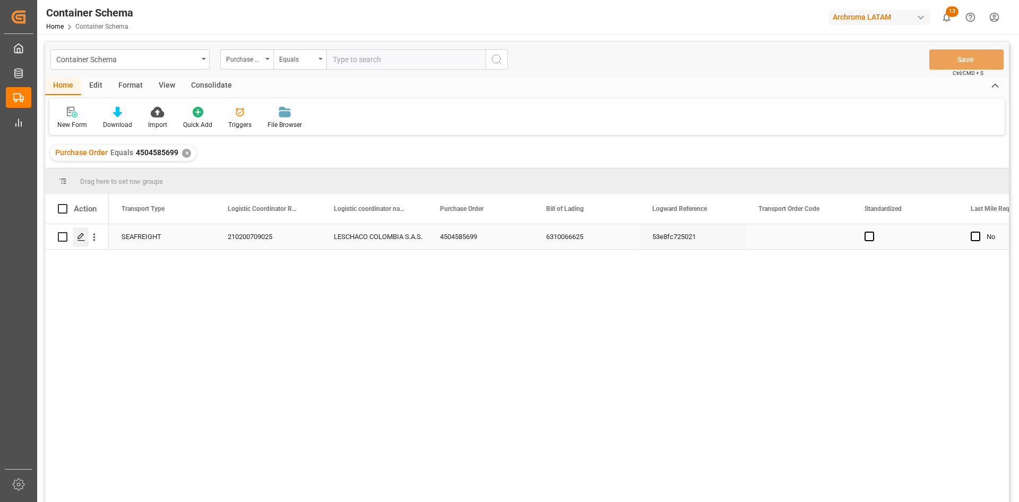
click at [83, 237] on icon "Press SPACE to select this row." at bounding box center [81, 236] width 8 height 8
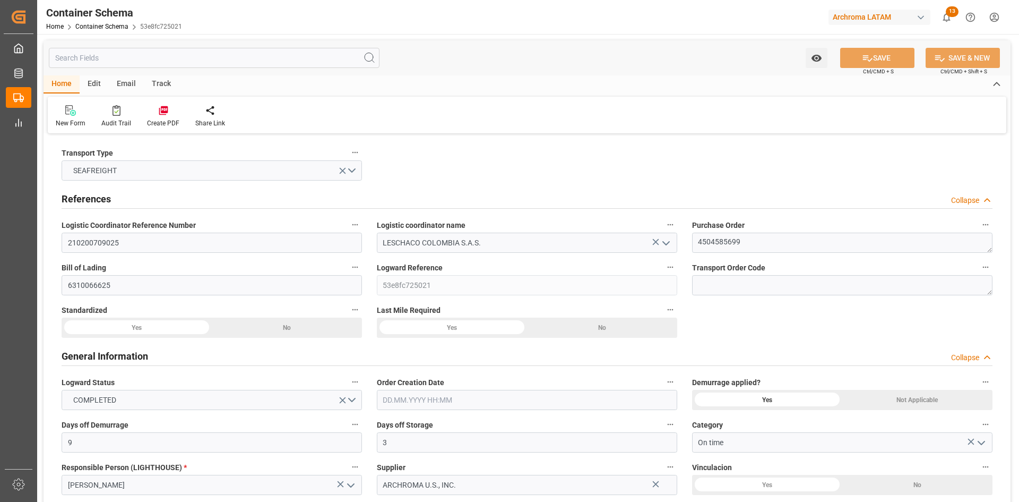
type input "9"
type input "3"
type input "1"
type input "15"
type input "15000"
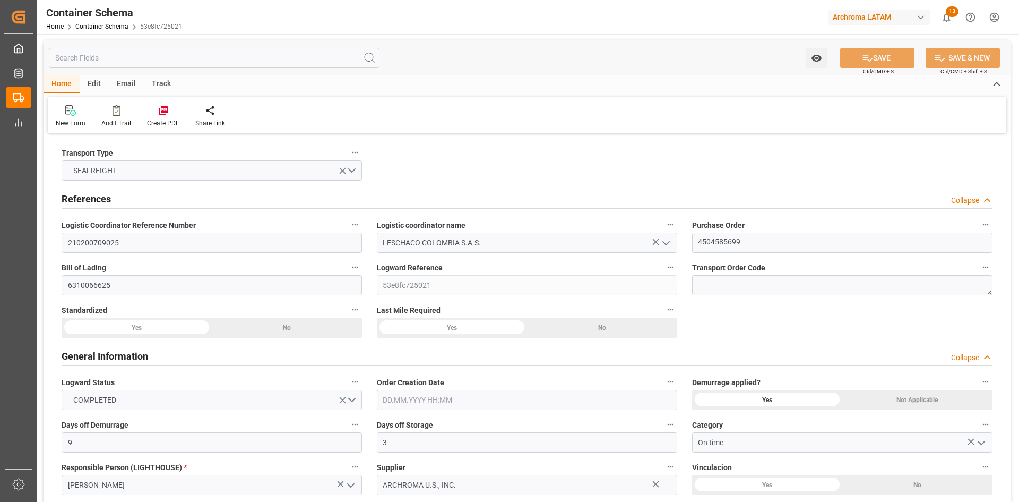
type input "15870"
type input "Hapag [PERSON_NAME]"
type input "Hapag [PERSON_NAME] Aktiengesellschaft"
type input "USCHS"
type input "COCTG"
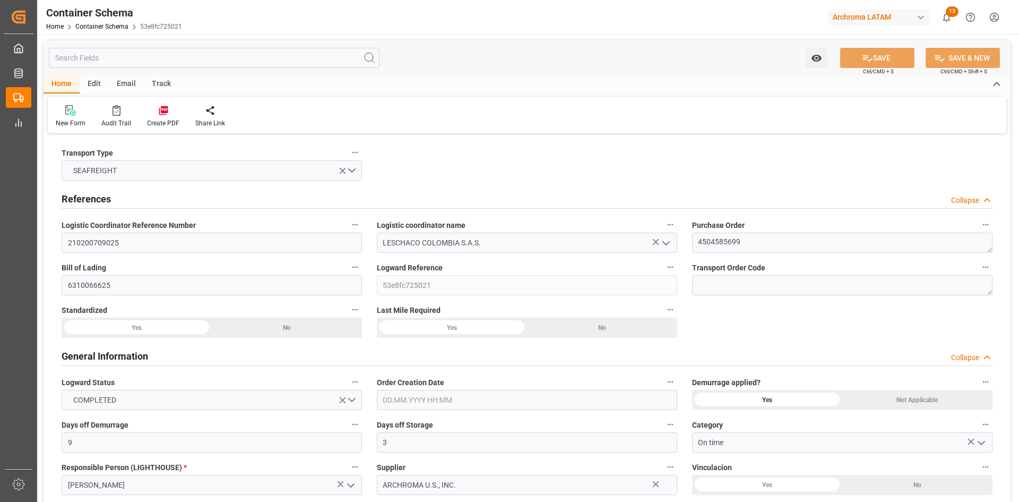
type input "COCTG"
type input "9301809"
type input "[DATE] 17:00"
type input "[DATE]"
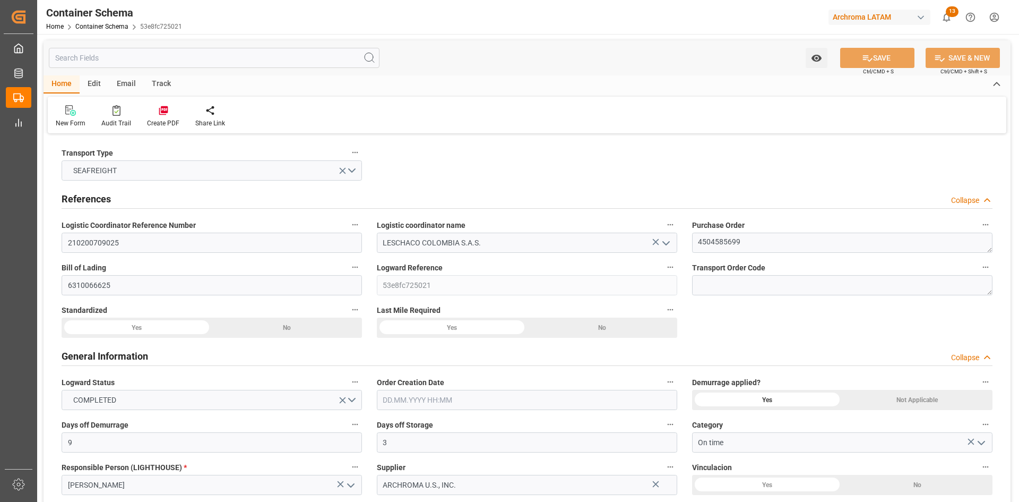
type input "[DATE]"
type input "[DATE] 00:00"
type input "[DATE] 07:00"
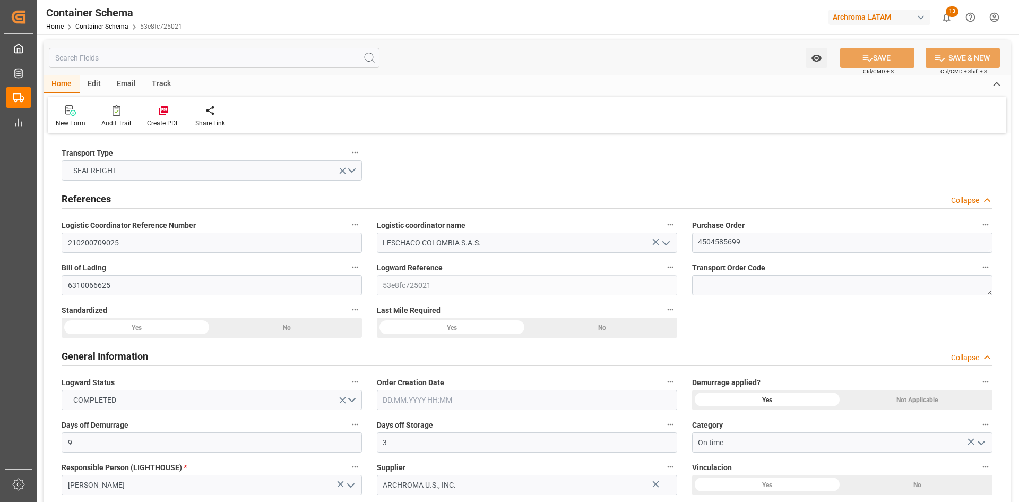
type input "[DATE] 00:00"
type input "[DATE] 14:00"
type input "[DATE] 00:00"
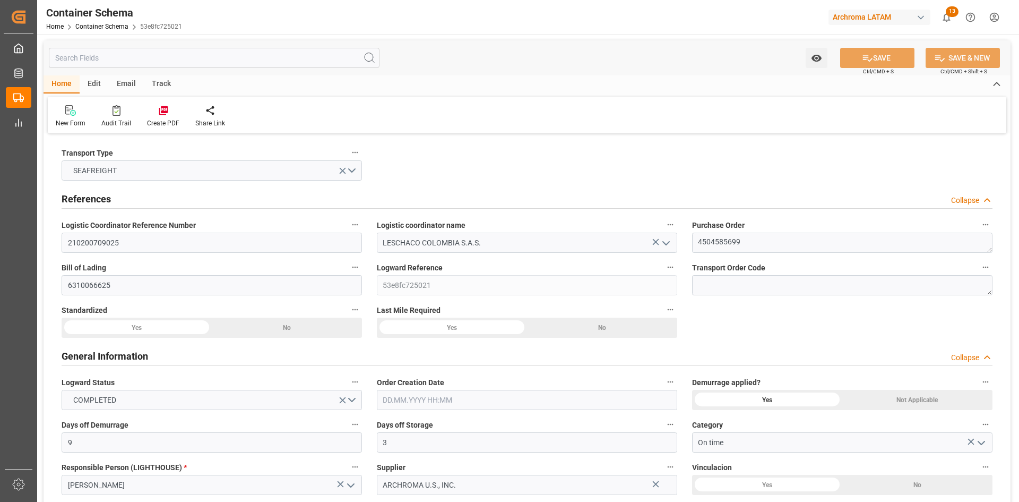
type input "[DATE] 00:00"
click at [153, 26] on span "53e8fc725021" at bounding box center [161, 26] width 42 height 7
click at [184, 26] on div "Container Schema Home Container Schema 53e8fc725021 Archroma LATAM 13 Notificat…" at bounding box center [524, 17] width 989 height 34
drag, startPoint x: 183, startPoint y: 27, endPoint x: 144, endPoint y: 33, distance: 38.7
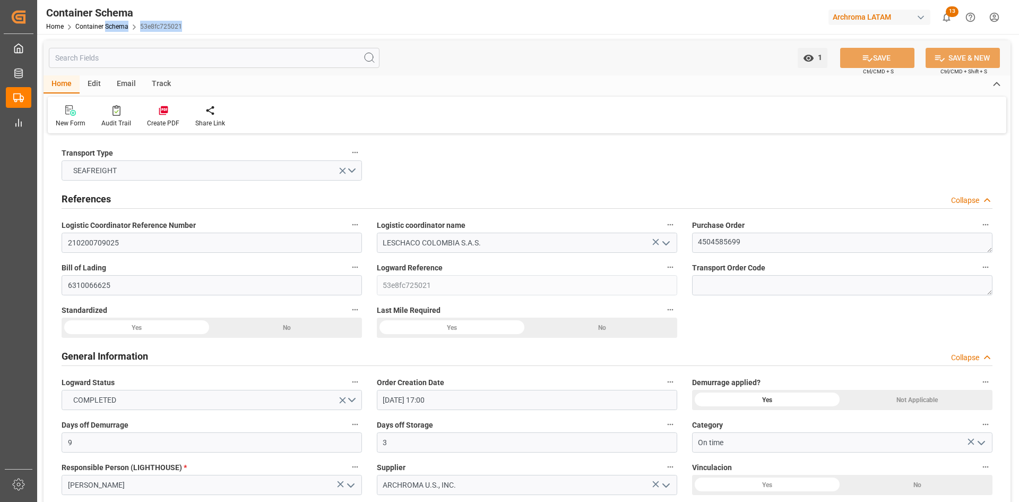
click at [144, 33] on div "Container Schema Home Container Schema 53e8fc725021 Archroma LATAM 13 Notificat…" at bounding box center [524, 17] width 989 height 34
click at [182, 26] on div "Container Schema Home Container Schema 53e8fc725021" at bounding box center [113, 17] width 143 height 34
click at [178, 30] on span "53e8fc725021" at bounding box center [161, 26] width 42 height 7
drag, startPoint x: 186, startPoint y: 28, endPoint x: 137, endPoint y: 32, distance: 48.5
click at [137, 32] on div "Container Schema Home Container Schema 53e8fc725021 Archroma LATAM 13 Notificat…" at bounding box center [524, 17] width 989 height 34
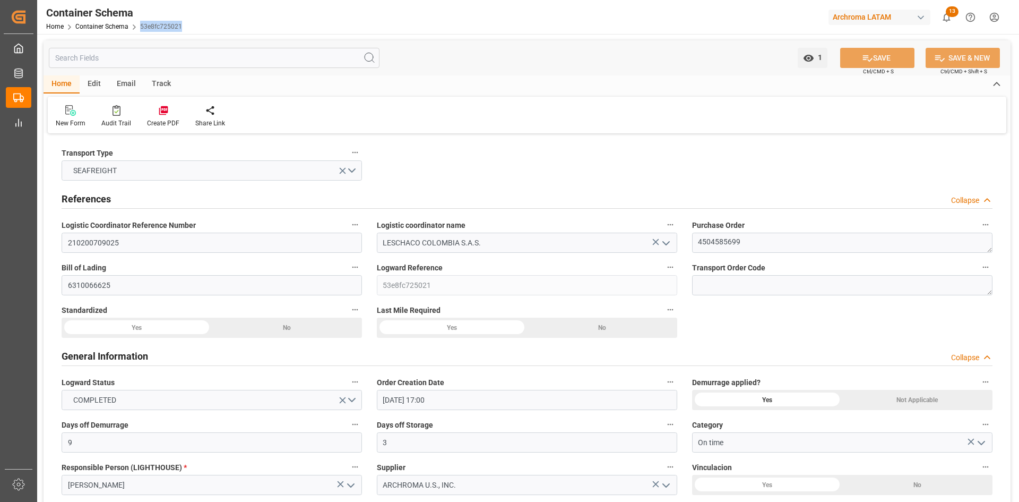
copy link "53e8fc725021"
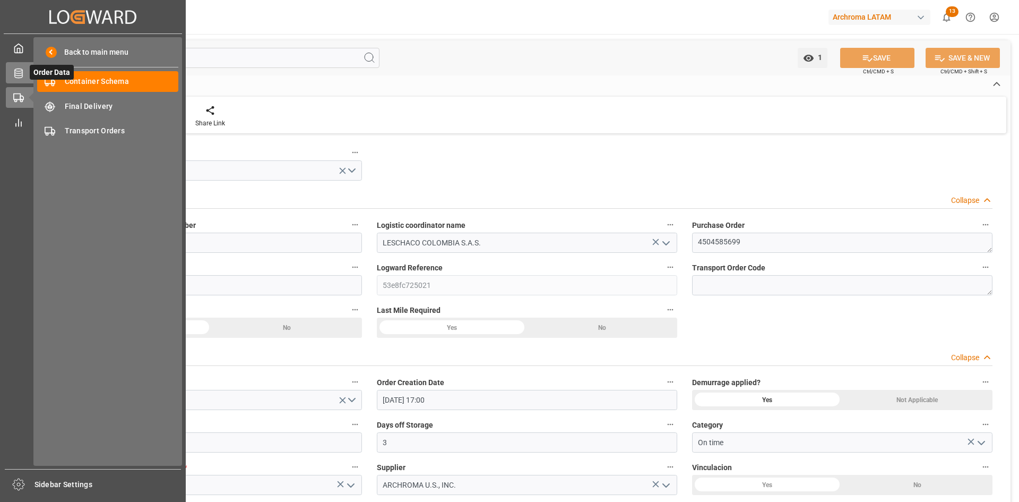
click at [20, 68] on icon at bounding box center [18, 73] width 11 height 11
click at [22, 74] on icon at bounding box center [18, 73] width 8 height 10
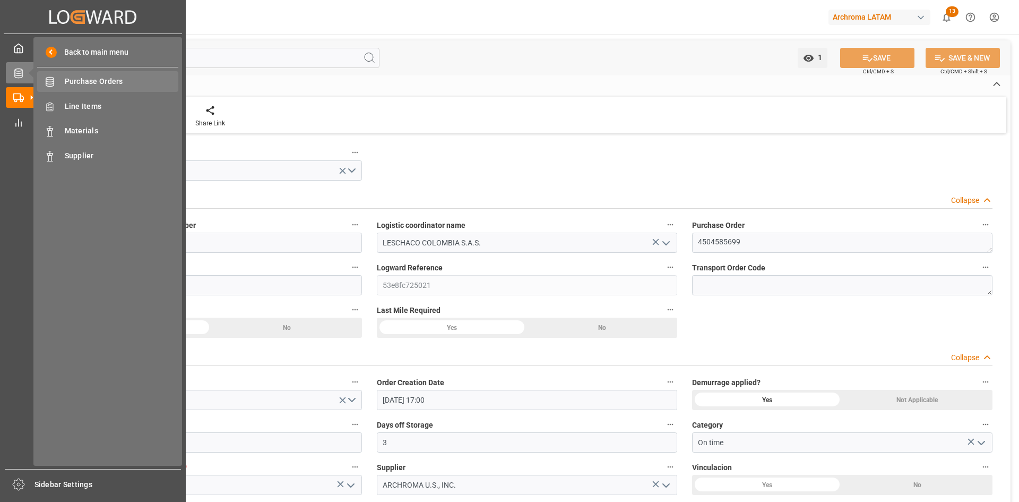
click at [116, 75] on div "Purchase Orders Purchase Orders" at bounding box center [107, 81] width 141 height 21
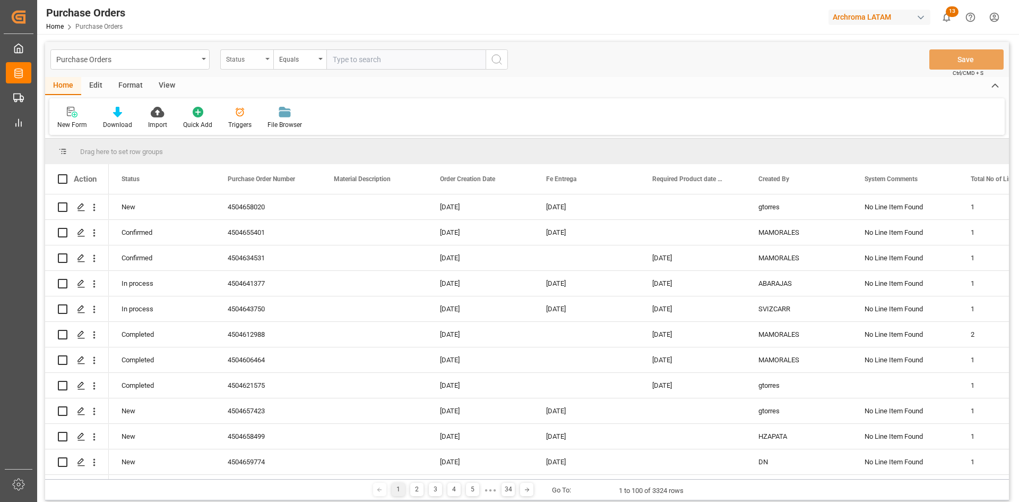
click at [264, 62] on div "Status" at bounding box center [246, 59] width 53 height 20
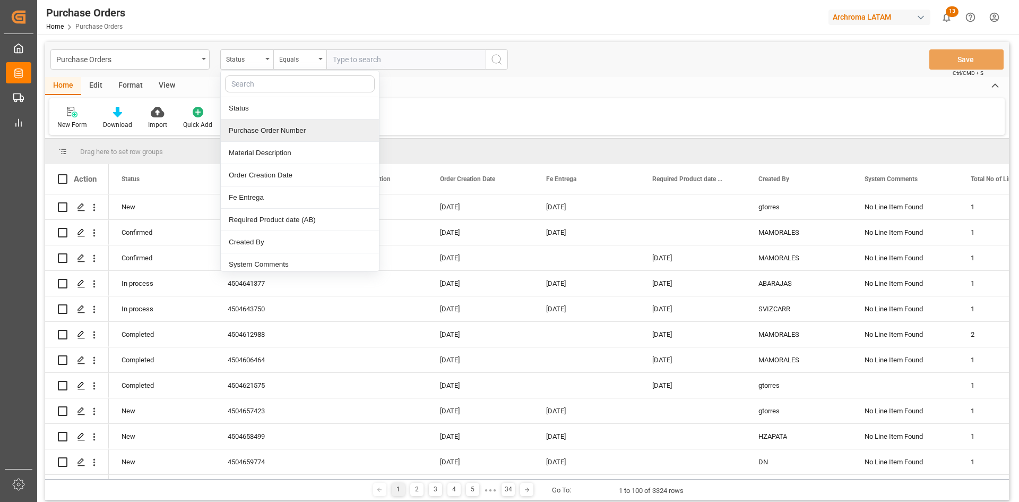
click at [300, 138] on div "Purchase Order Number" at bounding box center [300, 130] width 158 height 22
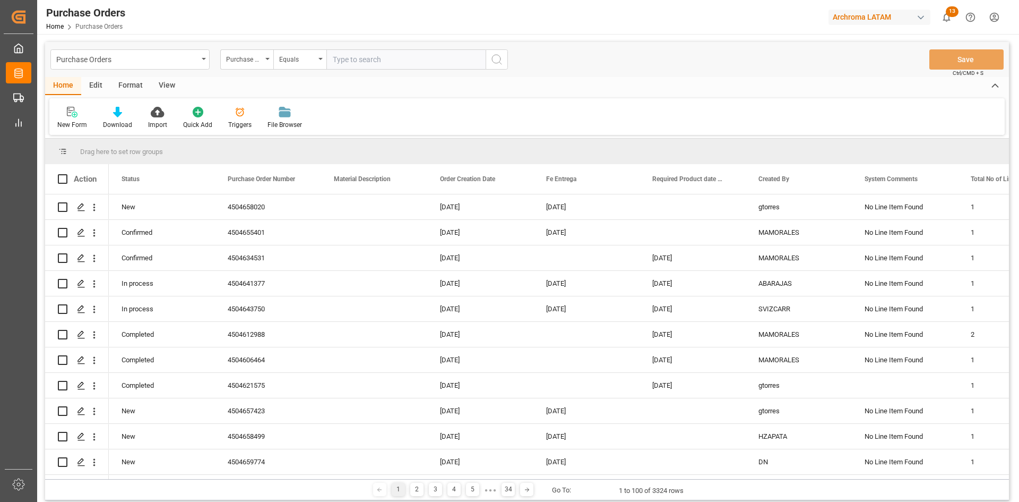
click at [352, 63] on input "text" at bounding box center [405, 59] width 159 height 20
paste input "4504596064"
type input "4504596064"
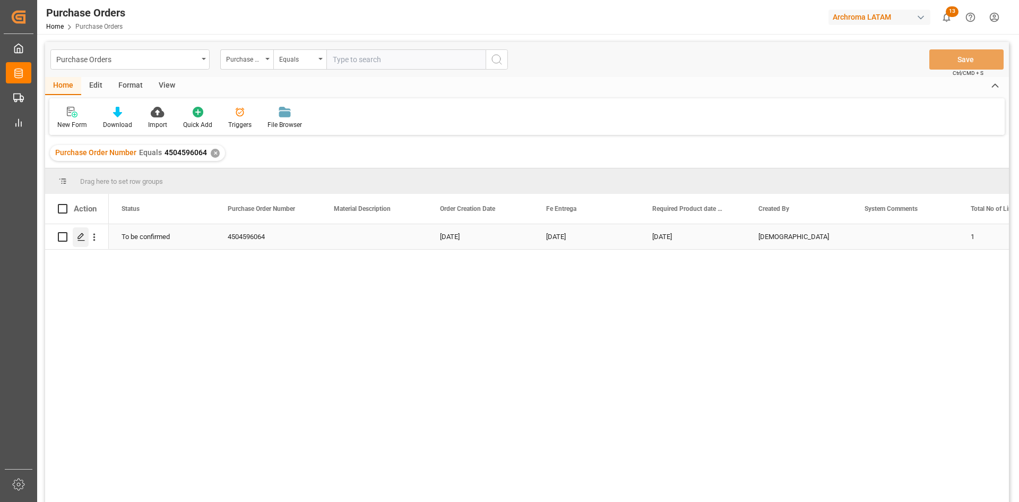
click at [82, 236] on icon "Press SPACE to select this row." at bounding box center [81, 236] width 8 height 8
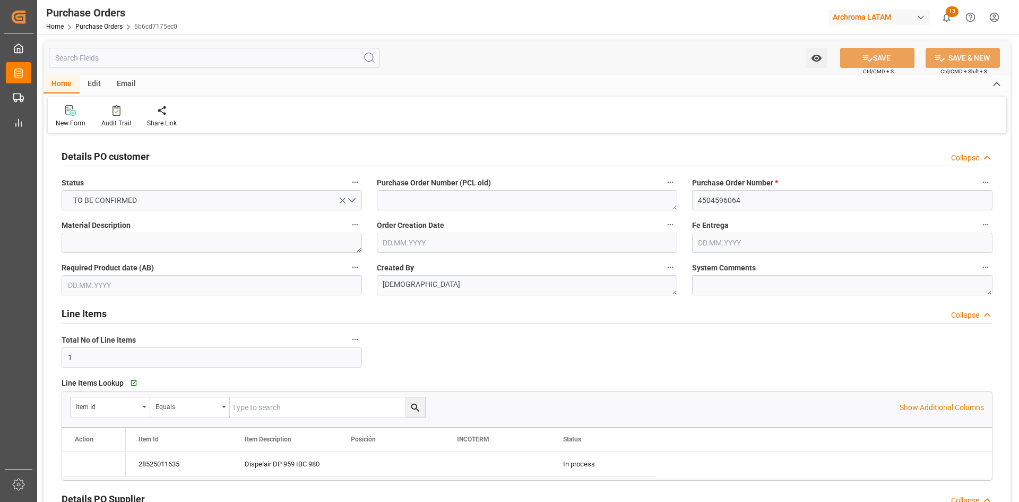
type input "[DATE]"
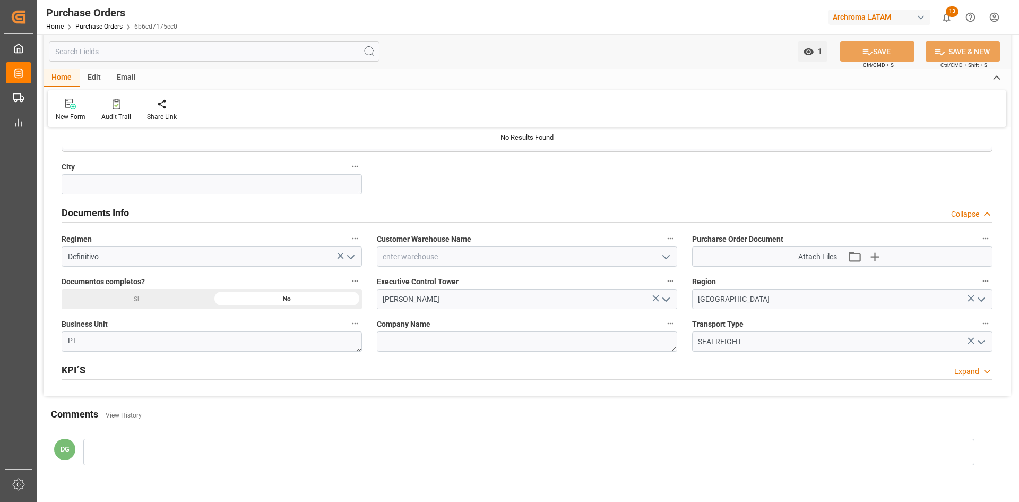
scroll to position [690, 0]
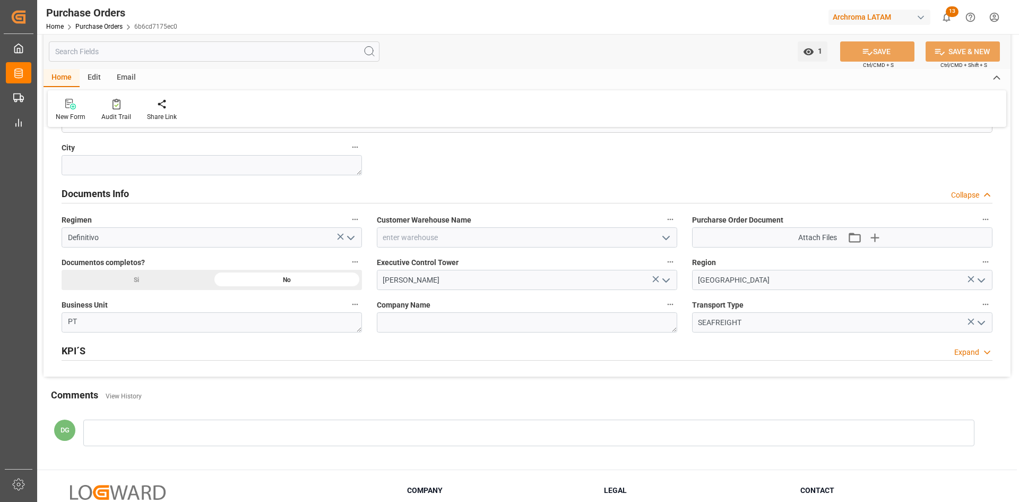
click at [666, 240] on icon "open menu" at bounding box center [666, 237] width 13 height 13
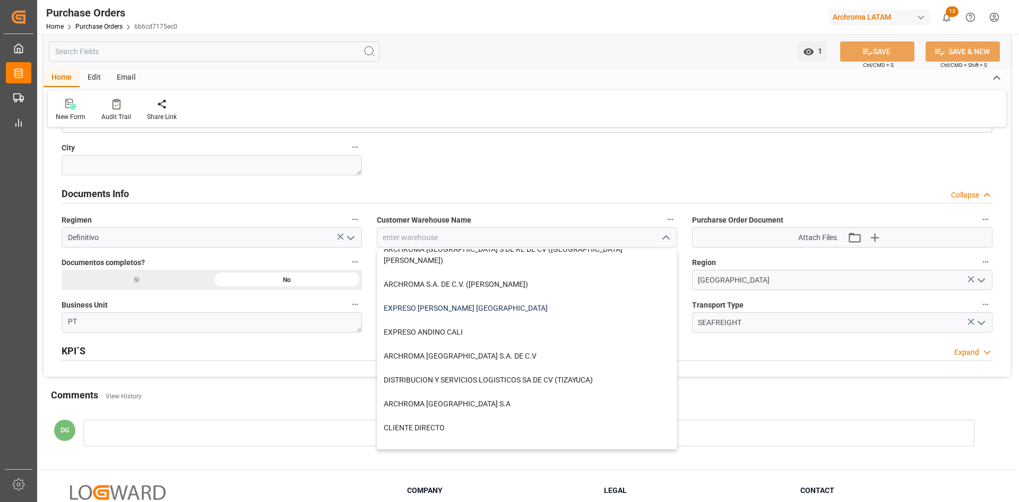
scroll to position [159, 0]
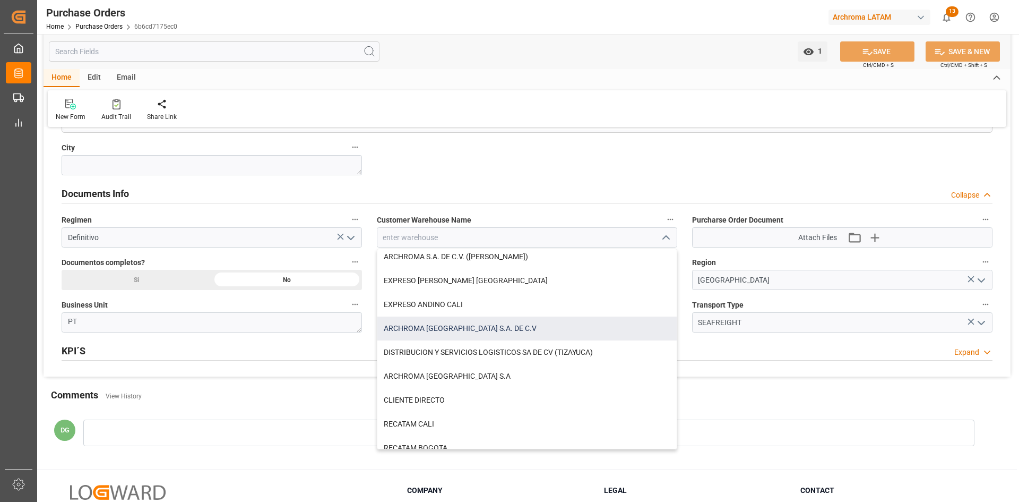
click at [538, 318] on div "ARCHROMA [GEOGRAPHIC_DATA] S.A. DE C.V" at bounding box center [526, 328] width 299 height 24
type input "ARCHROMA [GEOGRAPHIC_DATA] S.A. DE C.V"
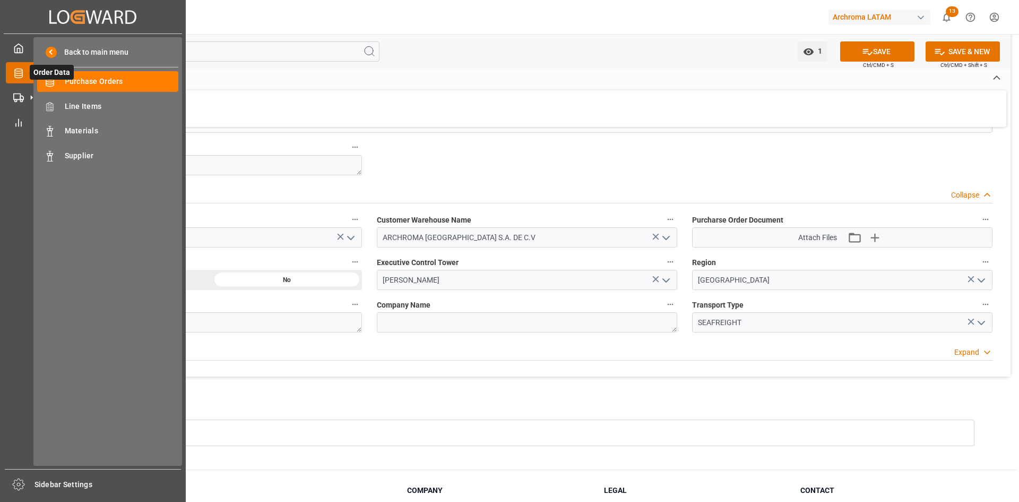
click at [15, 73] on icon at bounding box center [18, 73] width 8 height 10
click at [126, 80] on span "Purchase Orders" at bounding box center [122, 81] width 114 height 11
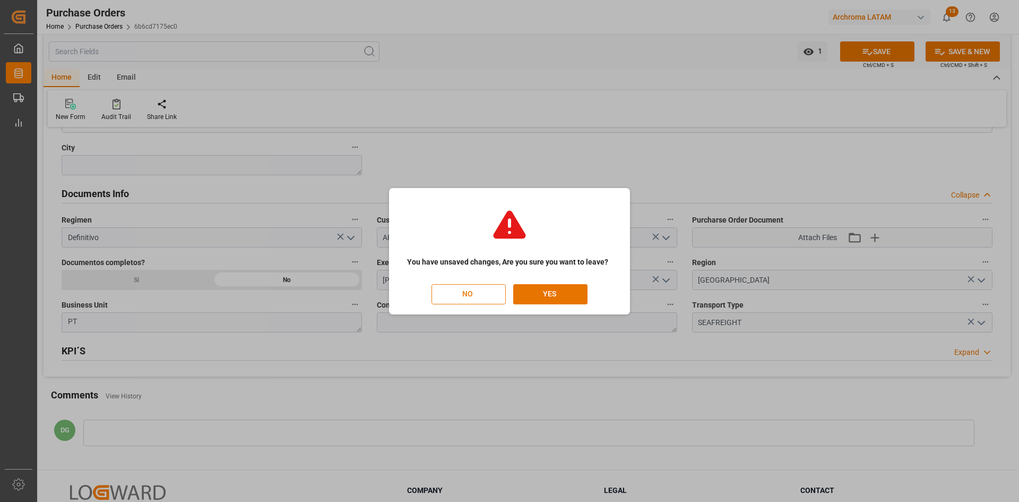
click at [479, 292] on button "NO" at bounding box center [469, 294] width 74 height 20
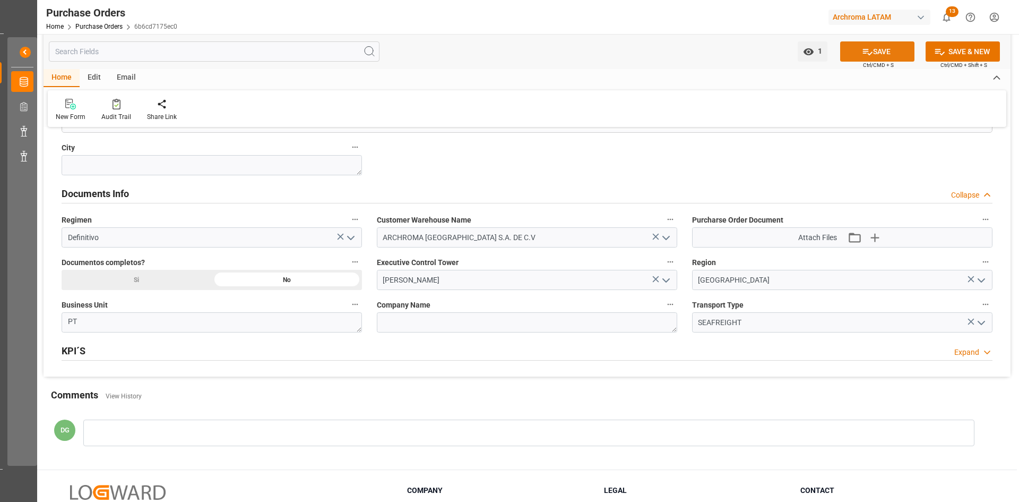
click at [873, 48] on button "SAVE" at bounding box center [877, 51] width 74 height 20
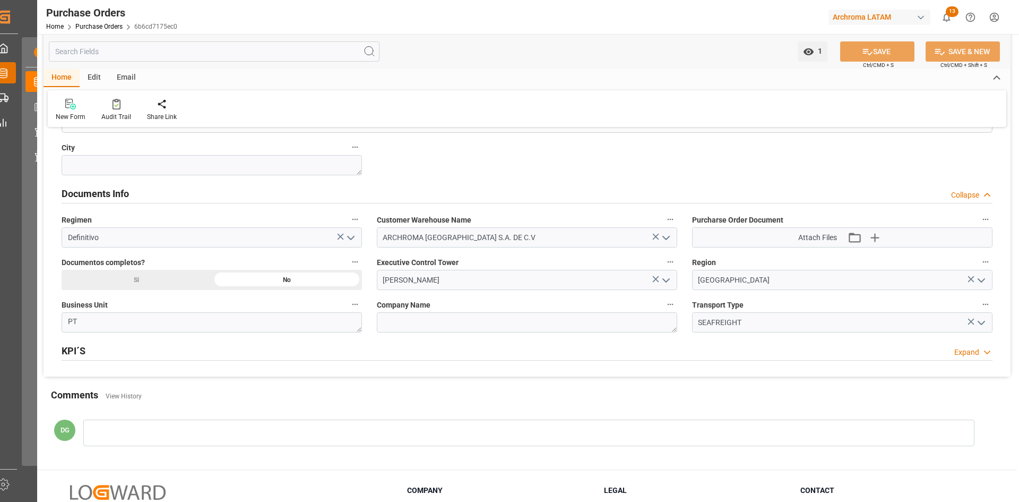
scroll to position [0, 0]
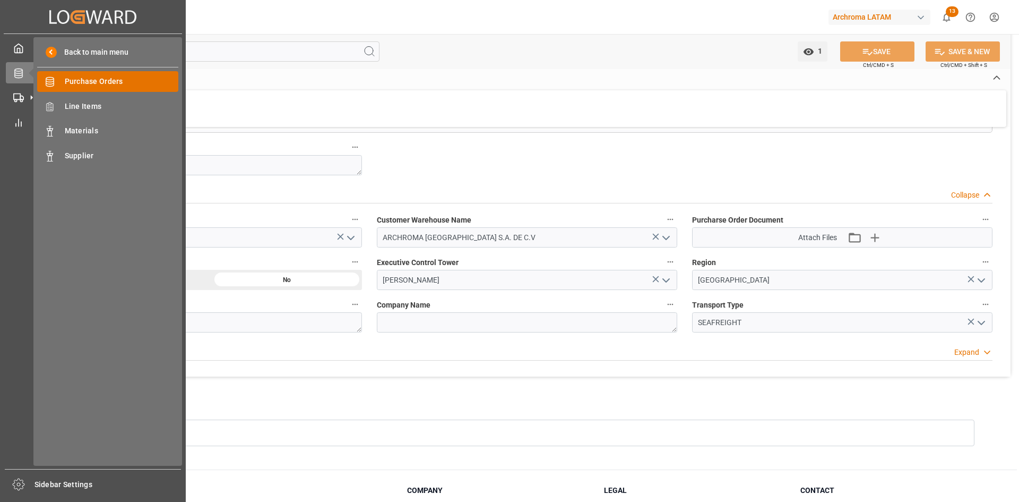
click at [77, 82] on span "Purchase Orders" at bounding box center [122, 81] width 114 height 11
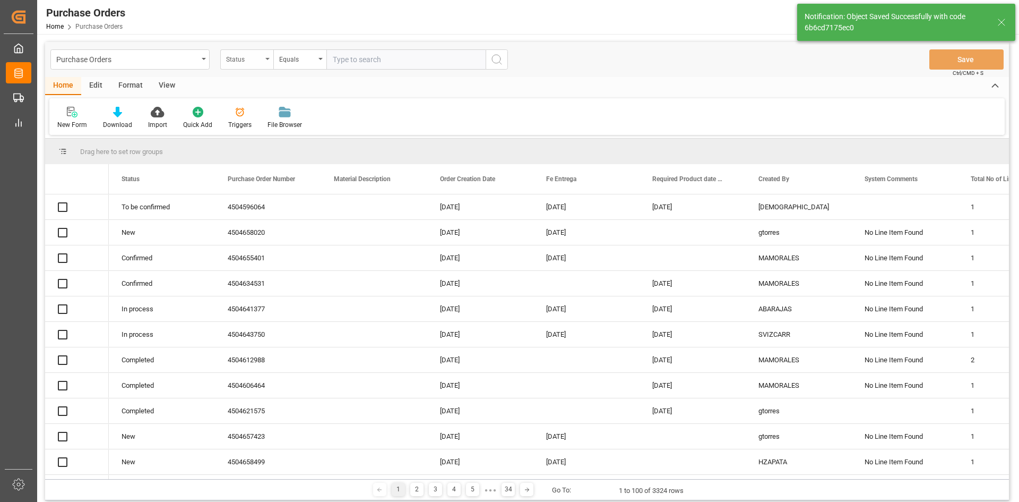
click at [252, 63] on div "Status" at bounding box center [244, 58] width 36 height 12
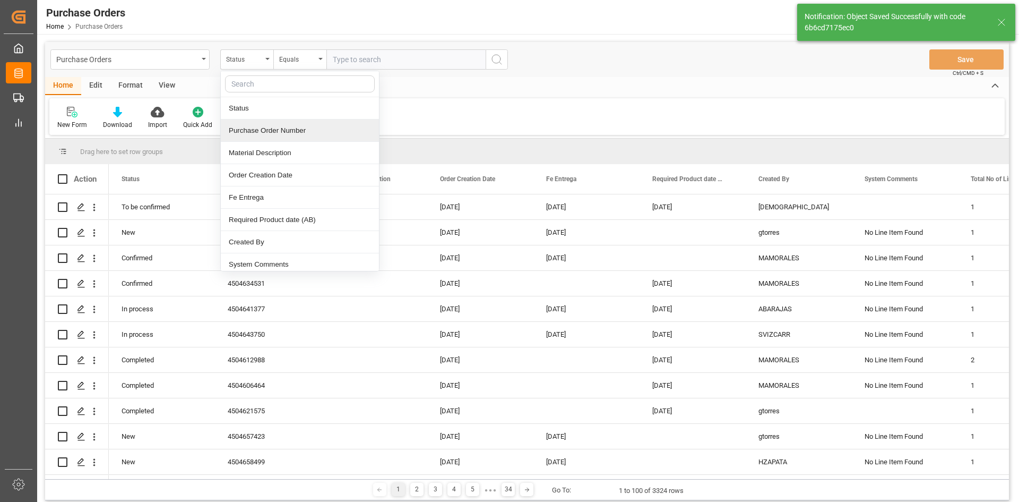
click at [304, 134] on div "Purchase Order Number" at bounding box center [300, 130] width 158 height 22
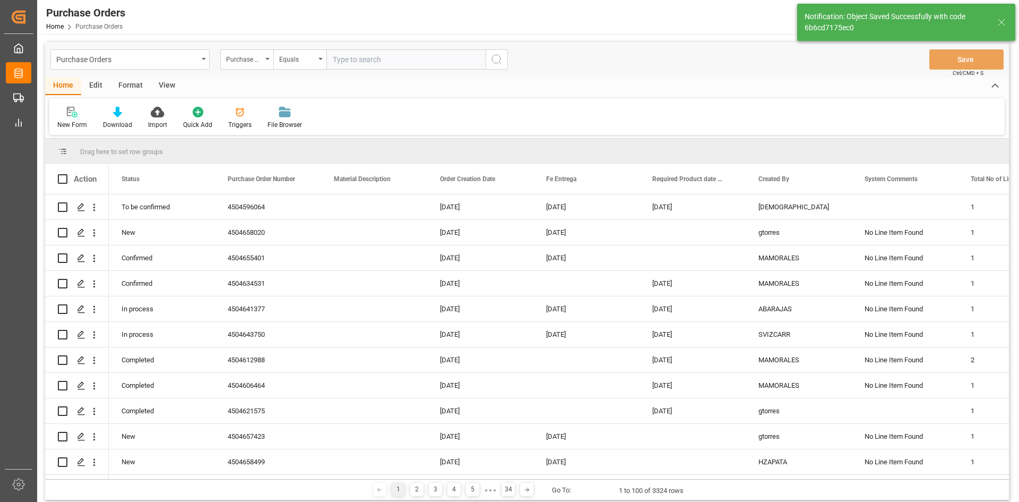
click at [351, 61] on input "text" at bounding box center [405, 59] width 159 height 20
paste input "4504652994"
type input "4504652994"
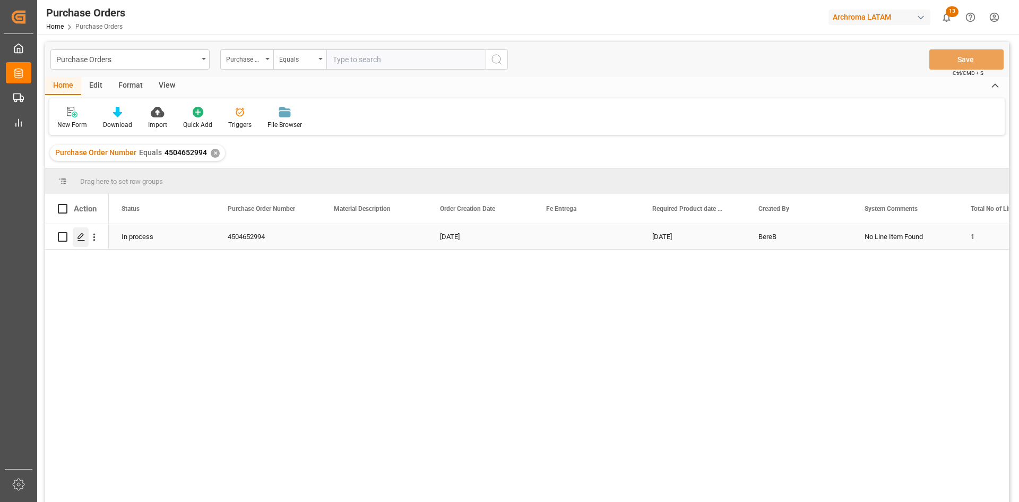
click at [82, 236] on icon "Press SPACE to select this row." at bounding box center [81, 236] width 8 height 8
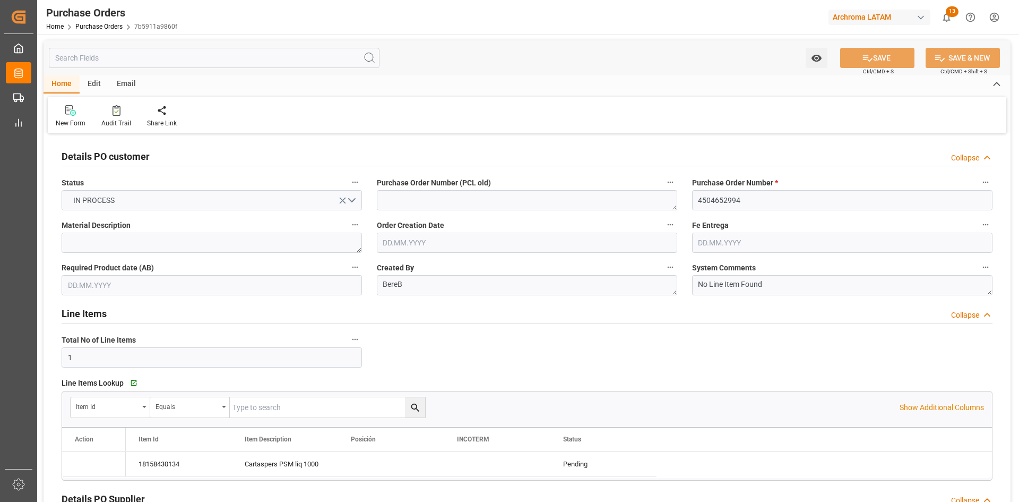
type input "1"
type input "[DATE]"
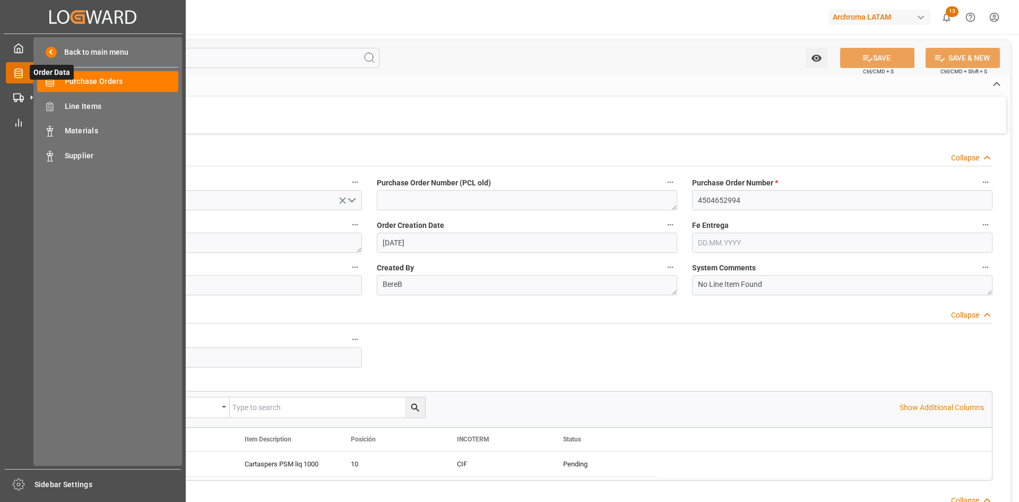
click at [16, 72] on icon at bounding box center [18, 73] width 11 height 11
click at [79, 84] on span "Purchase Orders" at bounding box center [122, 81] width 114 height 11
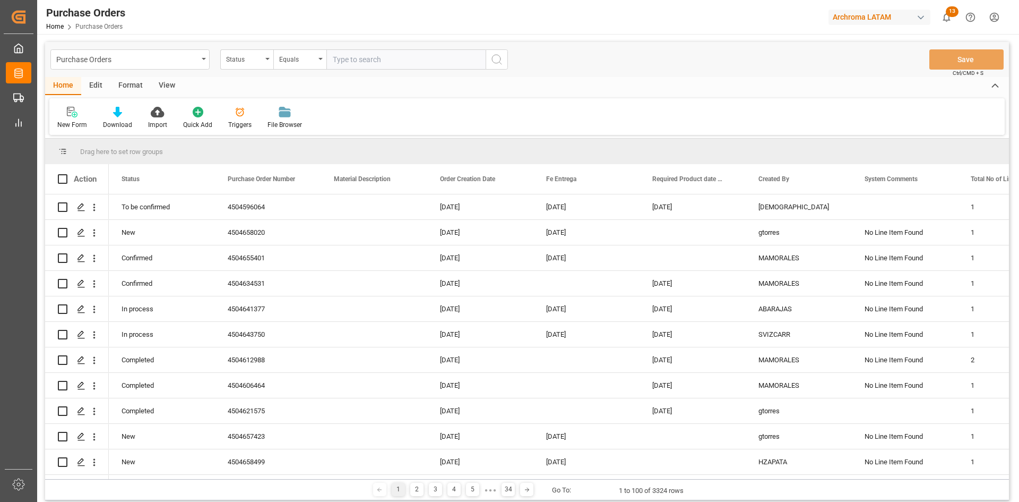
click at [269, 61] on div "Status" at bounding box center [246, 59] width 53 height 20
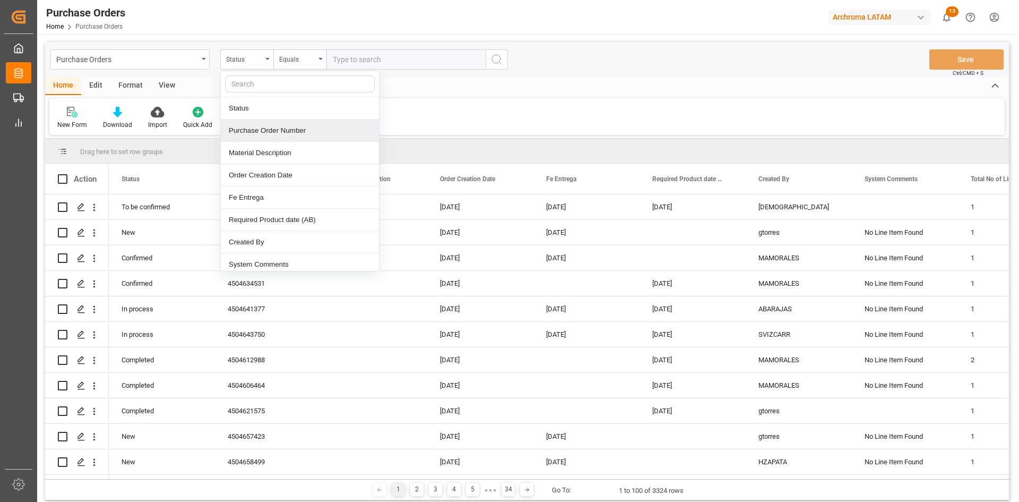
click at [294, 132] on div "Purchase Order Number" at bounding box center [300, 130] width 158 height 22
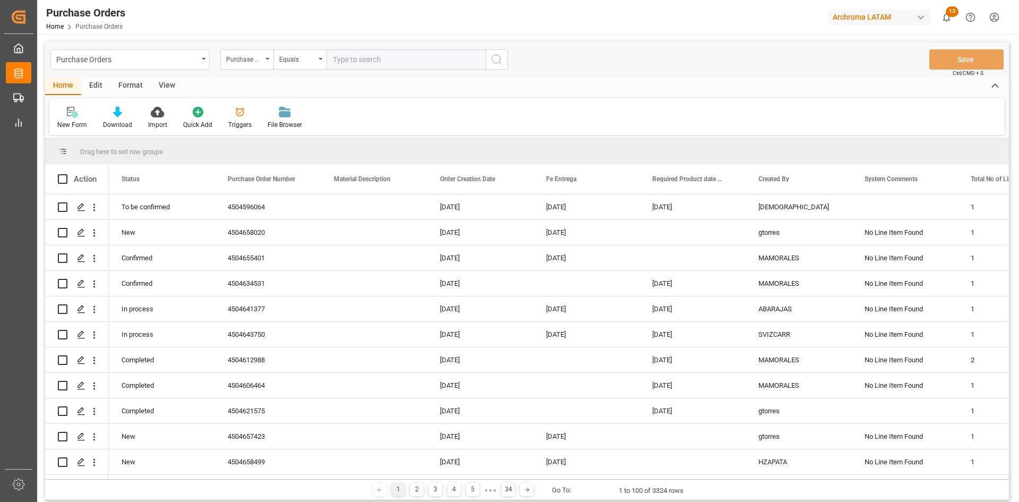
click at [349, 61] on input "text" at bounding box center [405, 59] width 159 height 20
paste input "4504596064"
type input "4504596064"
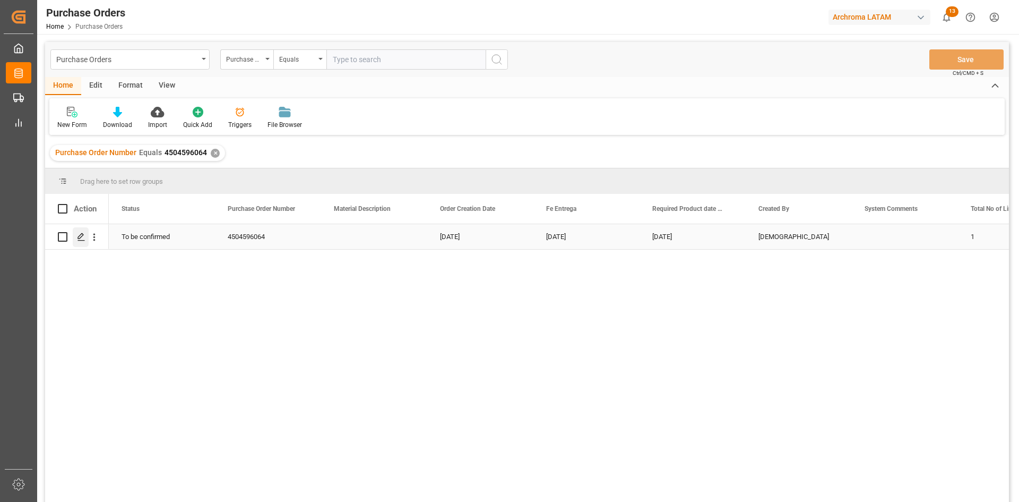
click at [79, 237] on icon "Press SPACE to select this row." at bounding box center [81, 236] width 8 height 8
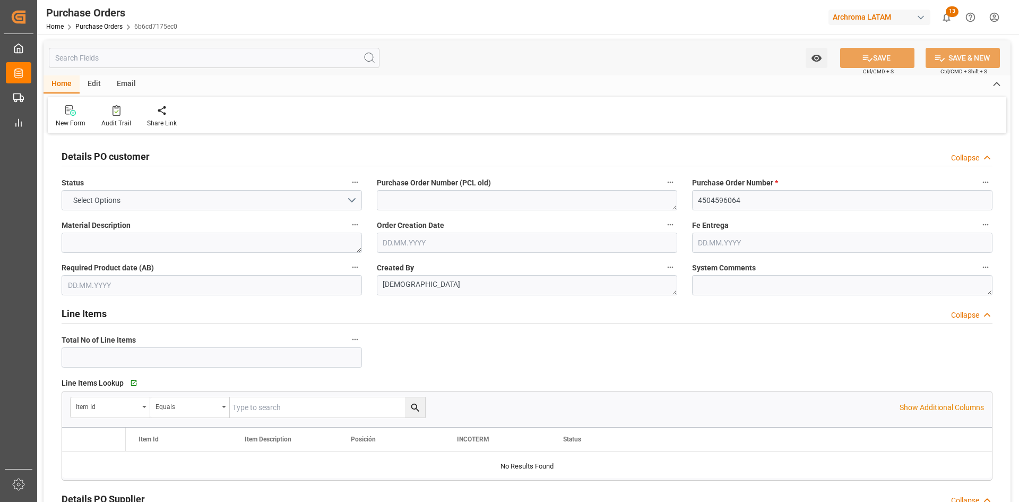
type input "1"
type input "[DATE]"
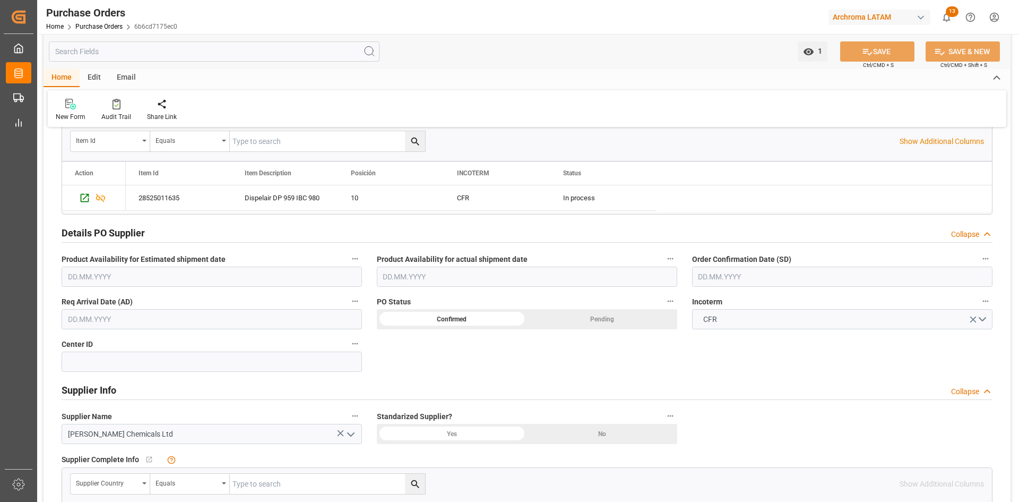
scroll to position [265, 0]
click at [736, 279] on input "text" at bounding box center [842, 277] width 300 height 20
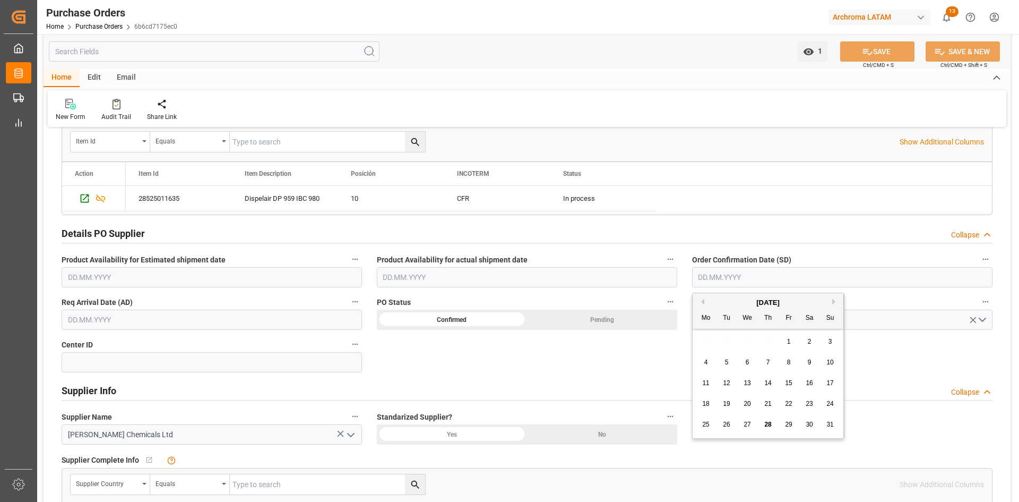
click at [713, 344] on div "28 29 30 31 1 2 3" at bounding box center [768, 341] width 145 height 21
click at [729, 343] on div "28 29 30 31 1 2 3" at bounding box center [768, 341] width 145 height 21
click at [703, 303] on button "Previous Month" at bounding box center [701, 301] width 6 height 6
click at [769, 403] on span "24" at bounding box center [767, 403] width 7 height 7
type input "[DATE]"
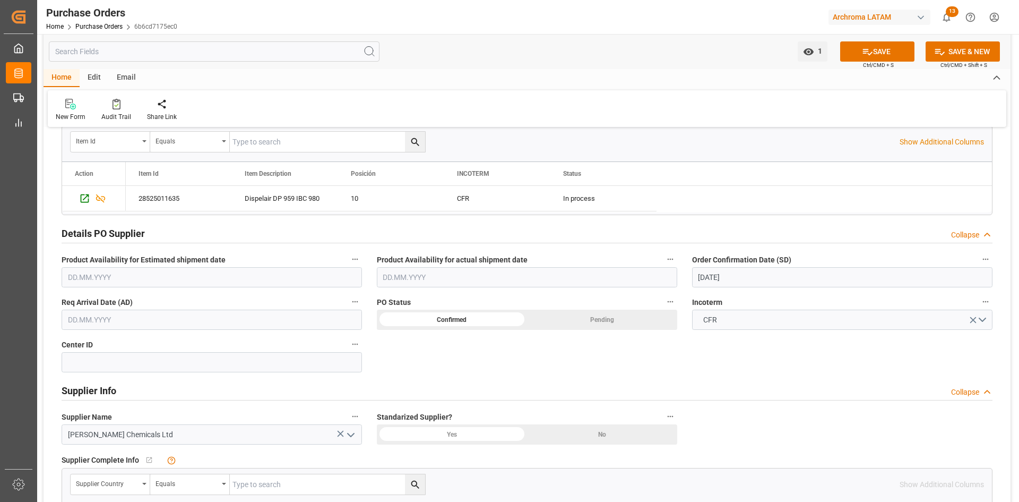
click at [300, 320] on input "text" at bounding box center [212, 319] width 300 height 20
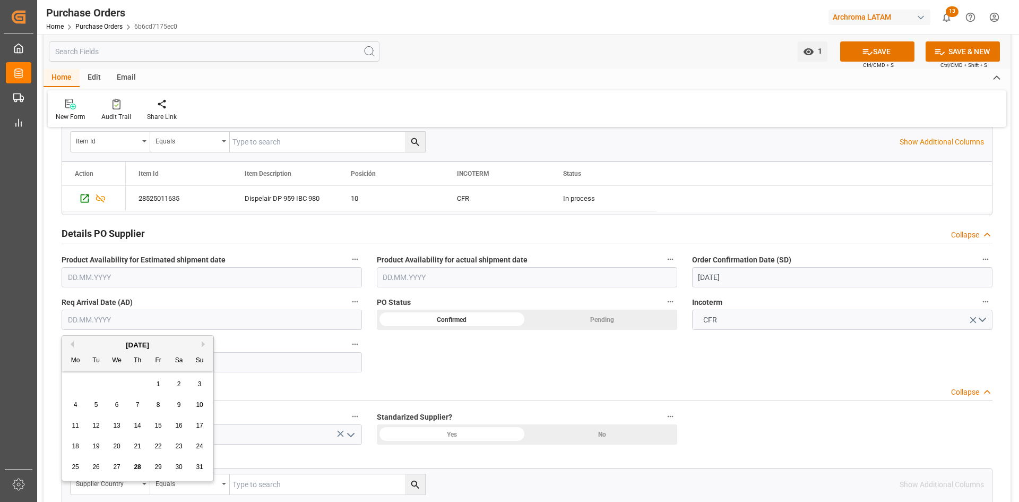
click at [92, 384] on div "28 29 30 31 1 2 3" at bounding box center [137, 384] width 145 height 21
click at [204, 343] on button "Next Month" at bounding box center [205, 344] width 6 height 6
click at [160, 424] on span "19" at bounding box center [157, 424] width 7 height 7
type input "[DATE]"
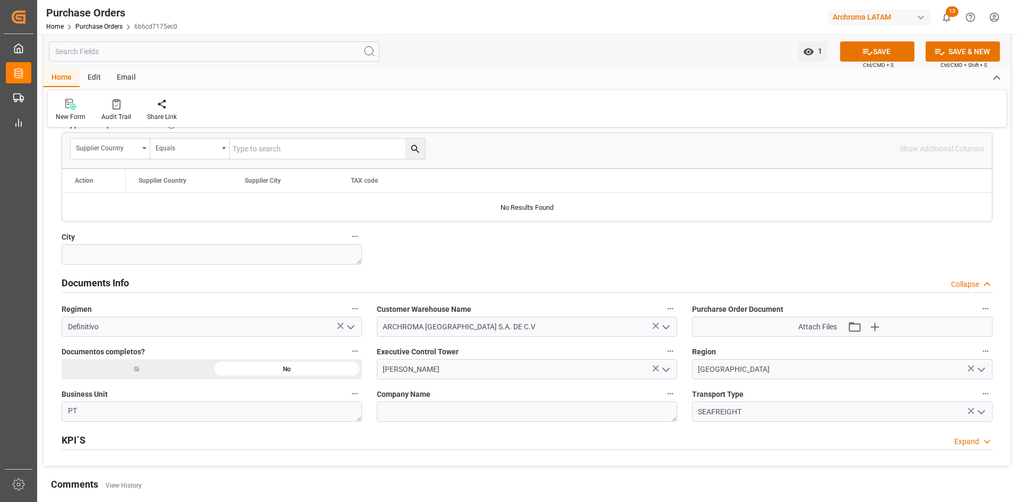
scroll to position [637, 0]
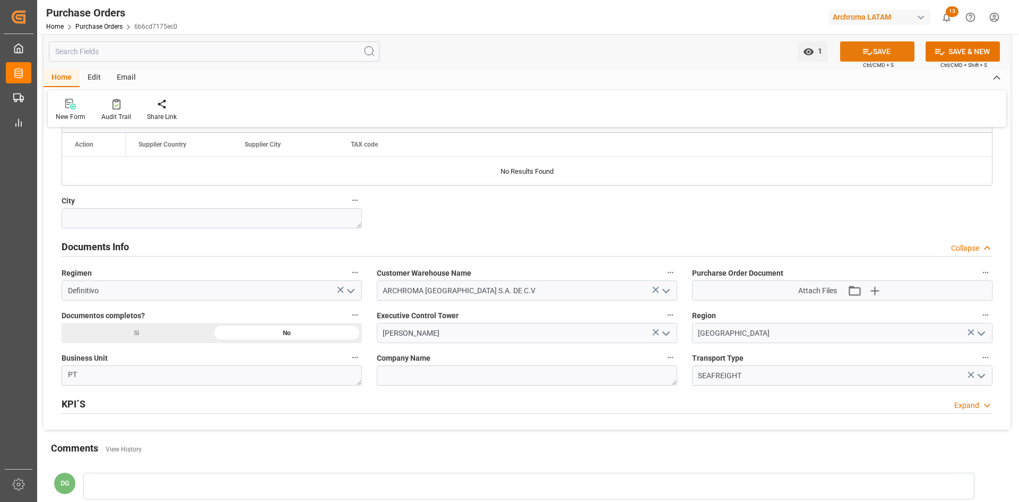
click at [876, 45] on button "SAVE" at bounding box center [877, 51] width 74 height 20
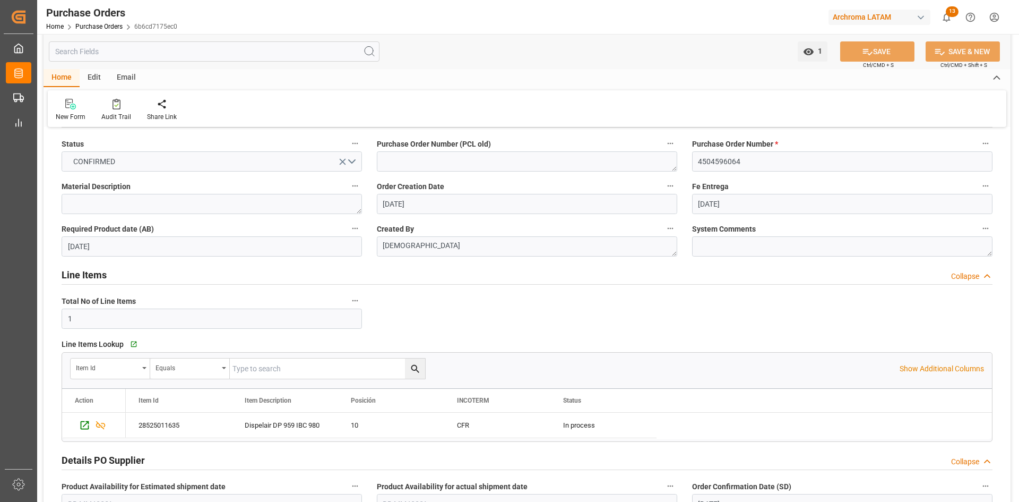
scroll to position [0, 0]
